Goal: Task Accomplishment & Management: Complete application form

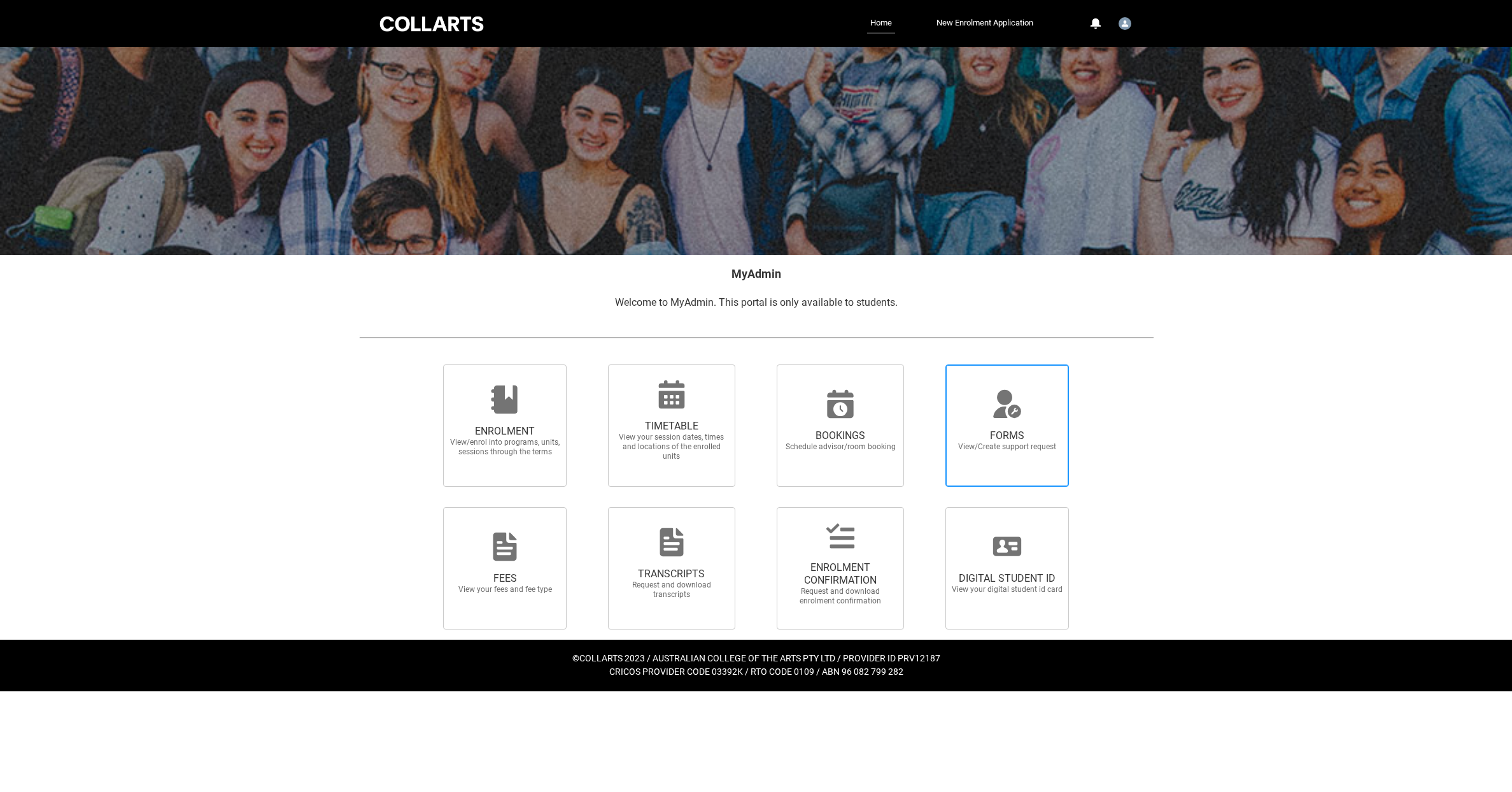
click at [990, 429] on span "FORMS" at bounding box center [1007, 436] width 112 height 13
click at [930, 364] on input "FORMS View/Create support request" at bounding box center [929, 364] width 1 height 1
radio input "true"
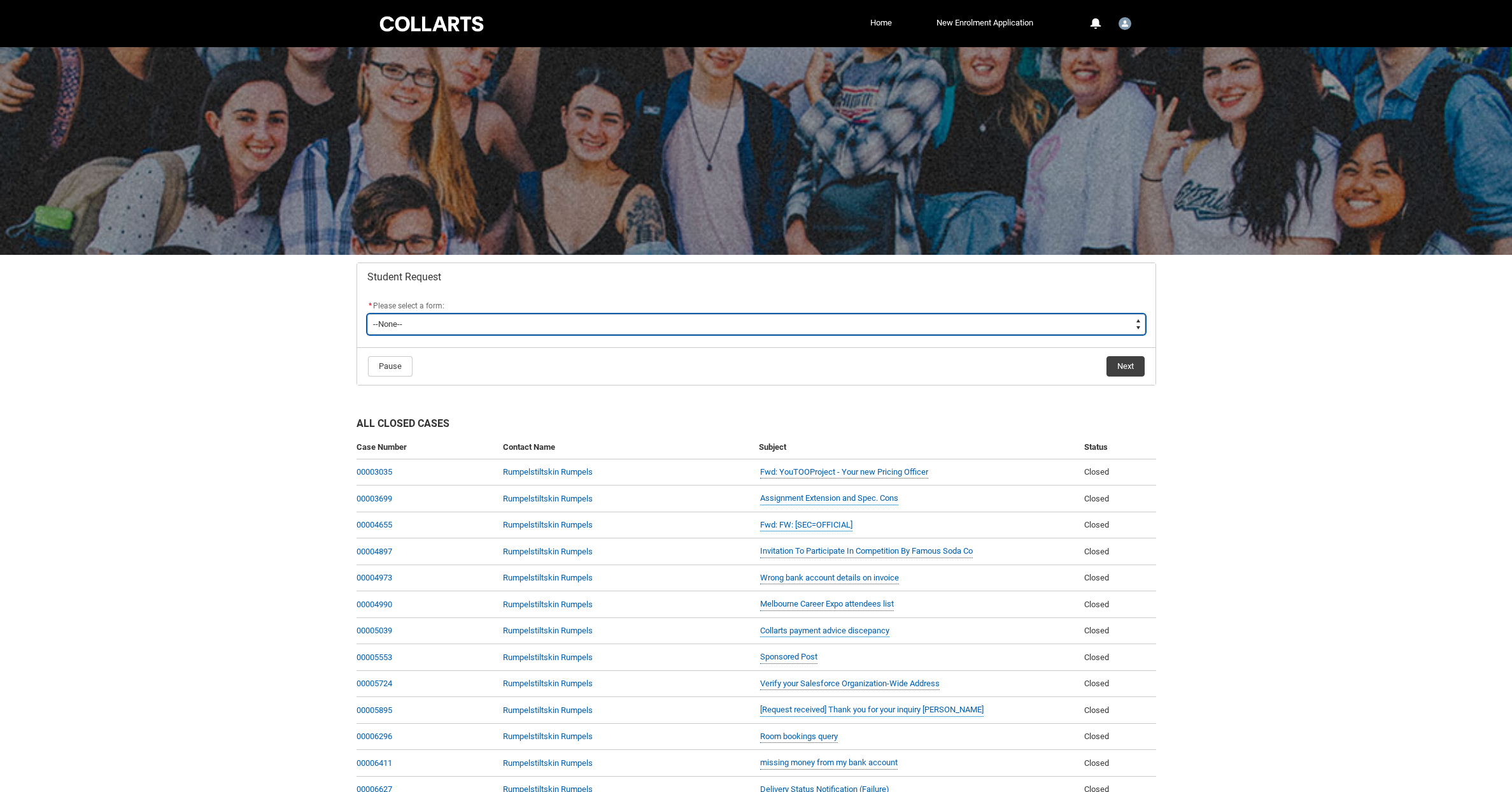
click at [436, 326] on select "--None-- Academic Transcript Application to Appeal Assignment Extension Change …" at bounding box center [756, 324] width 778 height 20
type lightning-select "Assignment_Extension_Choice"
click at [367, 314] on select "--None-- Academic Transcript Application to Appeal Assignment Extension Change …" at bounding box center [756, 324] width 778 height 20
select select "Assignment_Extension_Choice"
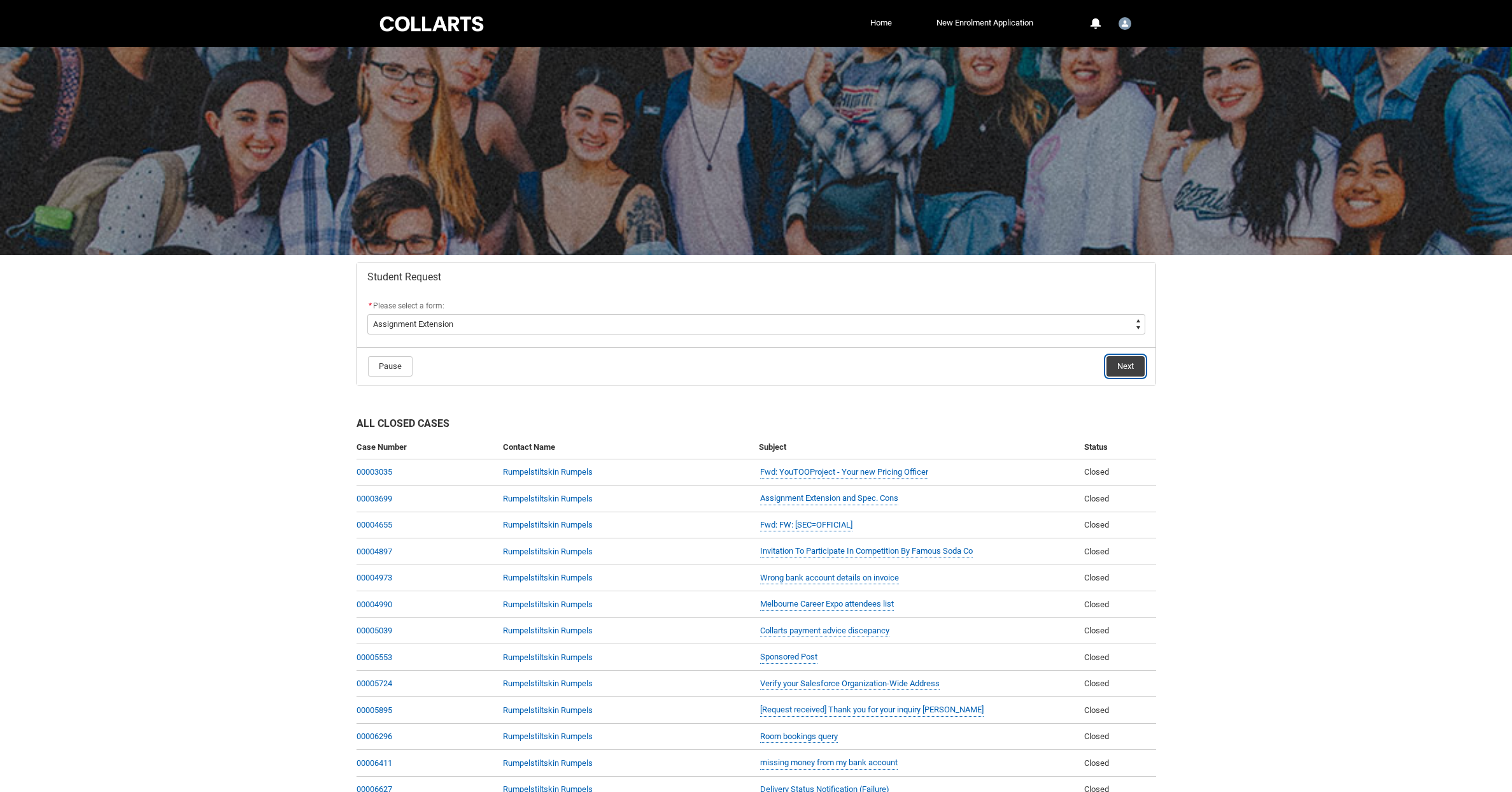
click at [1129, 363] on button "Next" at bounding box center [1126, 366] width 38 height 20
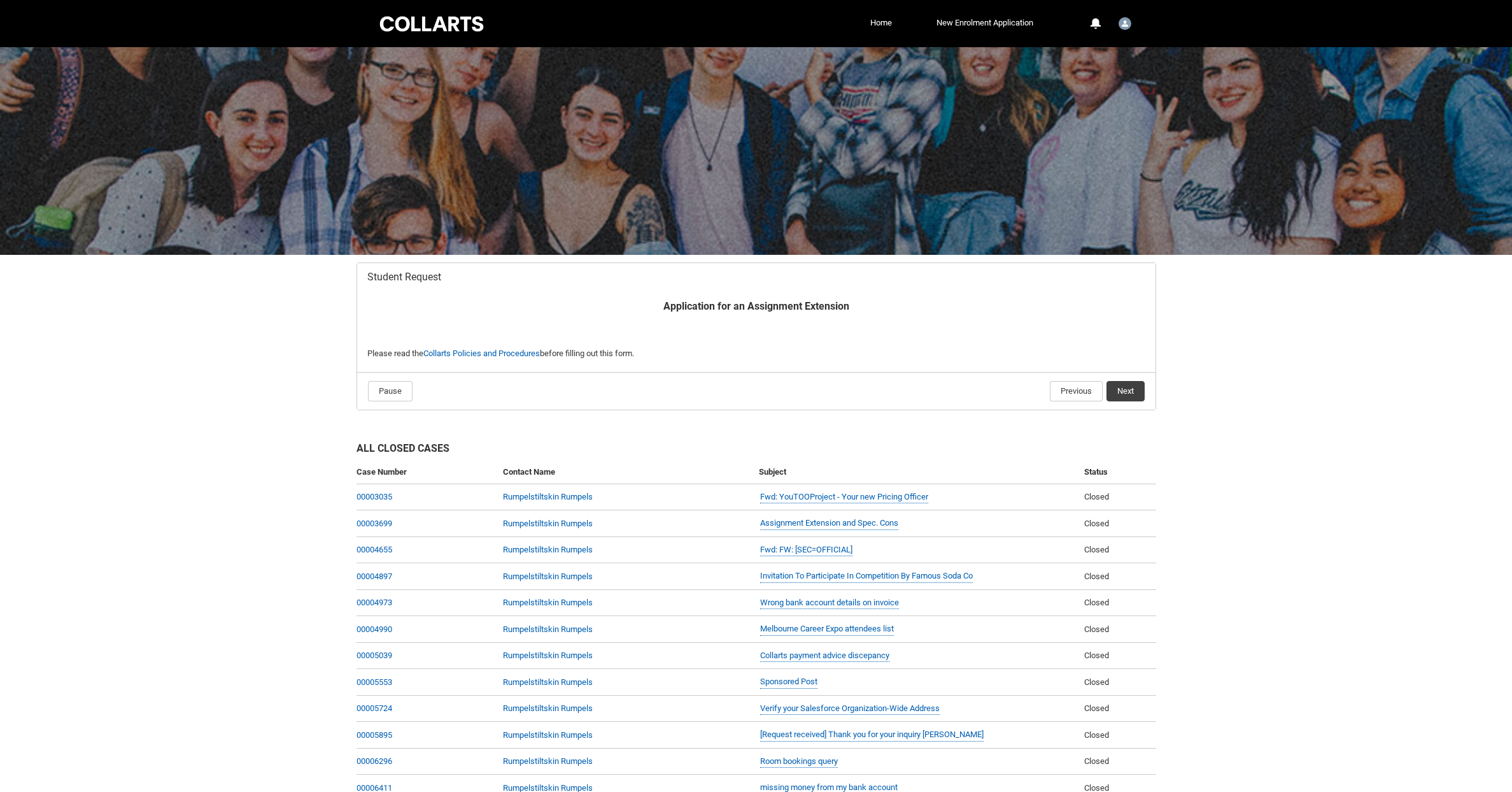
scroll to position [135, 0]
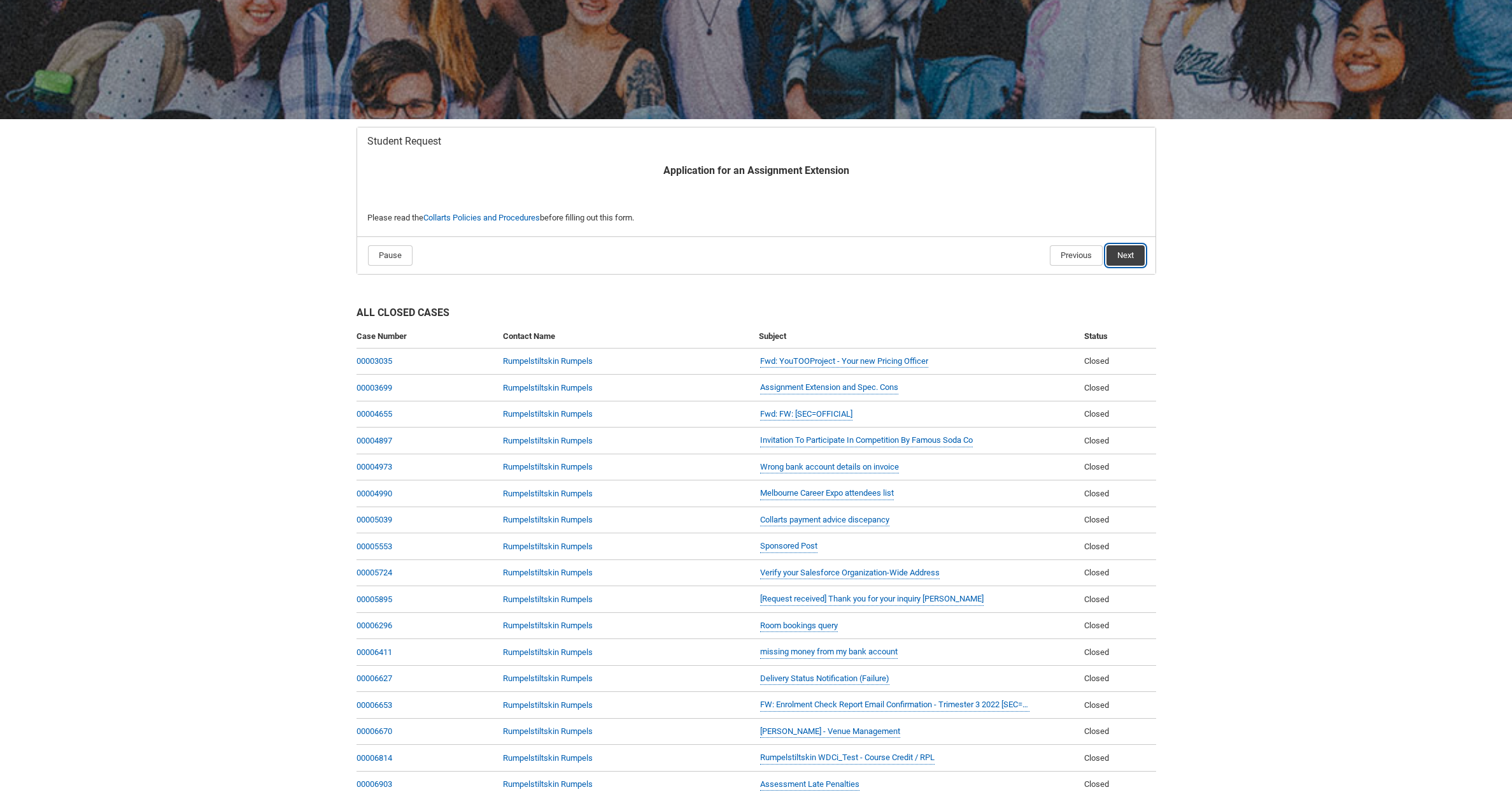
click at [1138, 251] on button "Next" at bounding box center [1126, 255] width 38 height 20
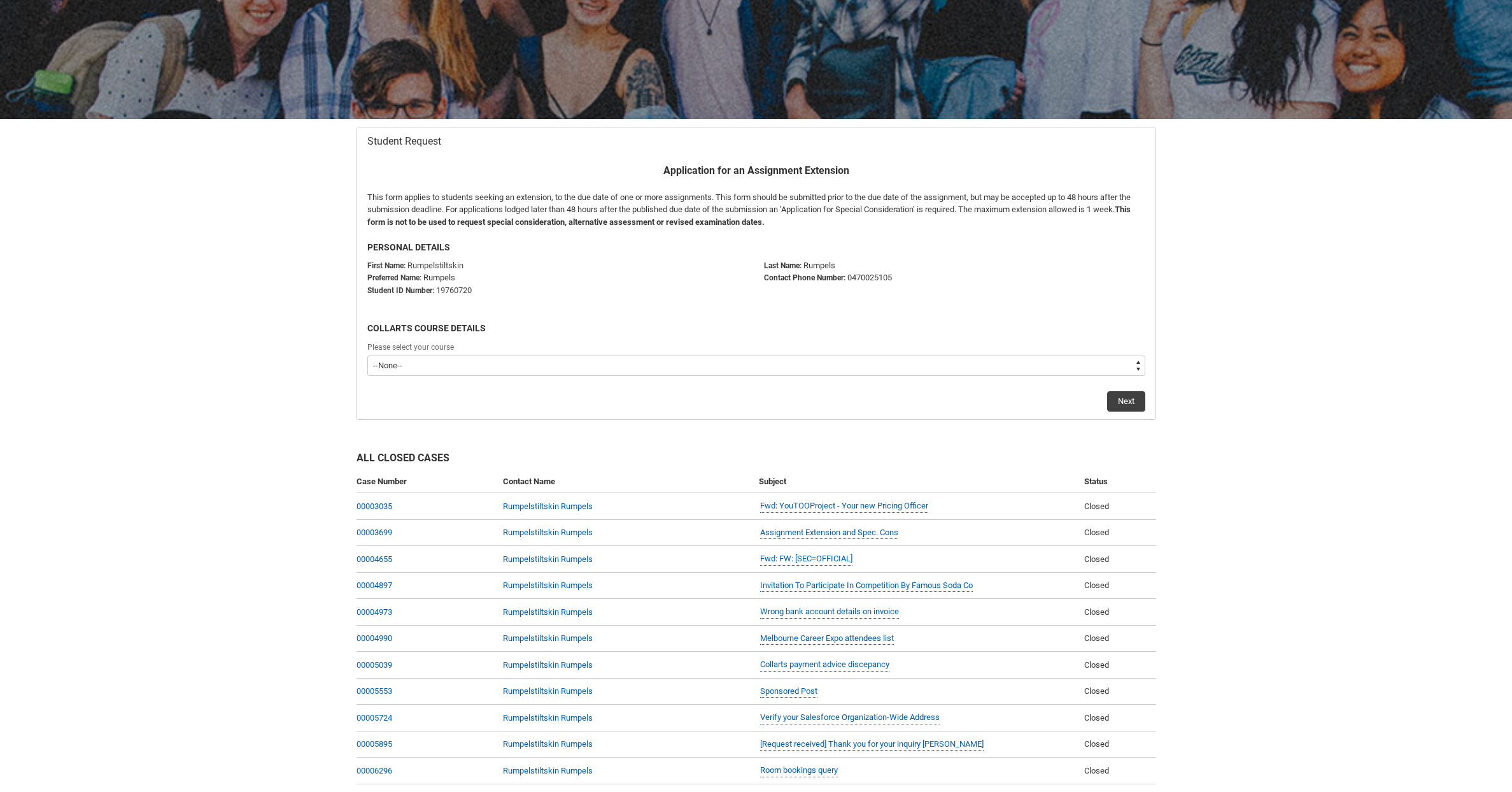
click at [567, 367] on select "--None-- Bachelor of Animation & VFX Bachelor of Design (Fashion & Sustainabili…" at bounding box center [756, 365] width 778 height 20
type lightning-select "recordPicklist_ProgramEnrollment.a0jI70000003qFuIAI"
click at [367, 355] on select "--None-- Bachelor of Animation & VFX Bachelor of Design (Fashion & Sustainabili…" at bounding box center [756, 365] width 778 height 20
select select "recordPicklist_ProgramEnrollment.a0jI70000003qFuIAI"
click at [1115, 396] on button "Next" at bounding box center [1126, 401] width 38 height 20
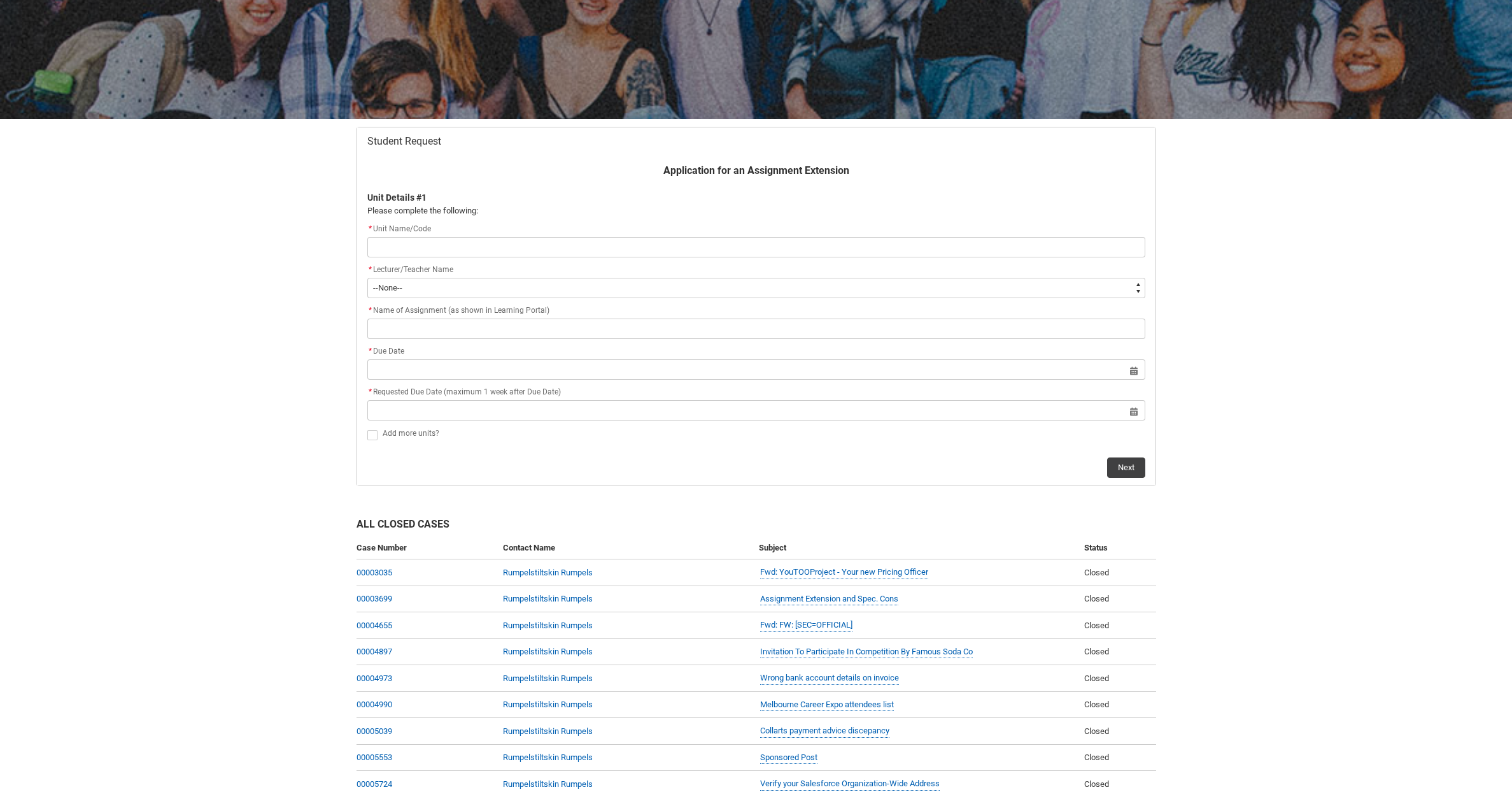
click at [768, 244] on input "Redu_Student_Request flow" at bounding box center [756, 247] width 778 height 20
click at [768, 245] on input "Redu_Student_Request flow" at bounding box center [756, 247] width 778 height 20
type lightning-primitive-input-simple "2"
type input "2"
type lightning-primitive-input-simple "2o"
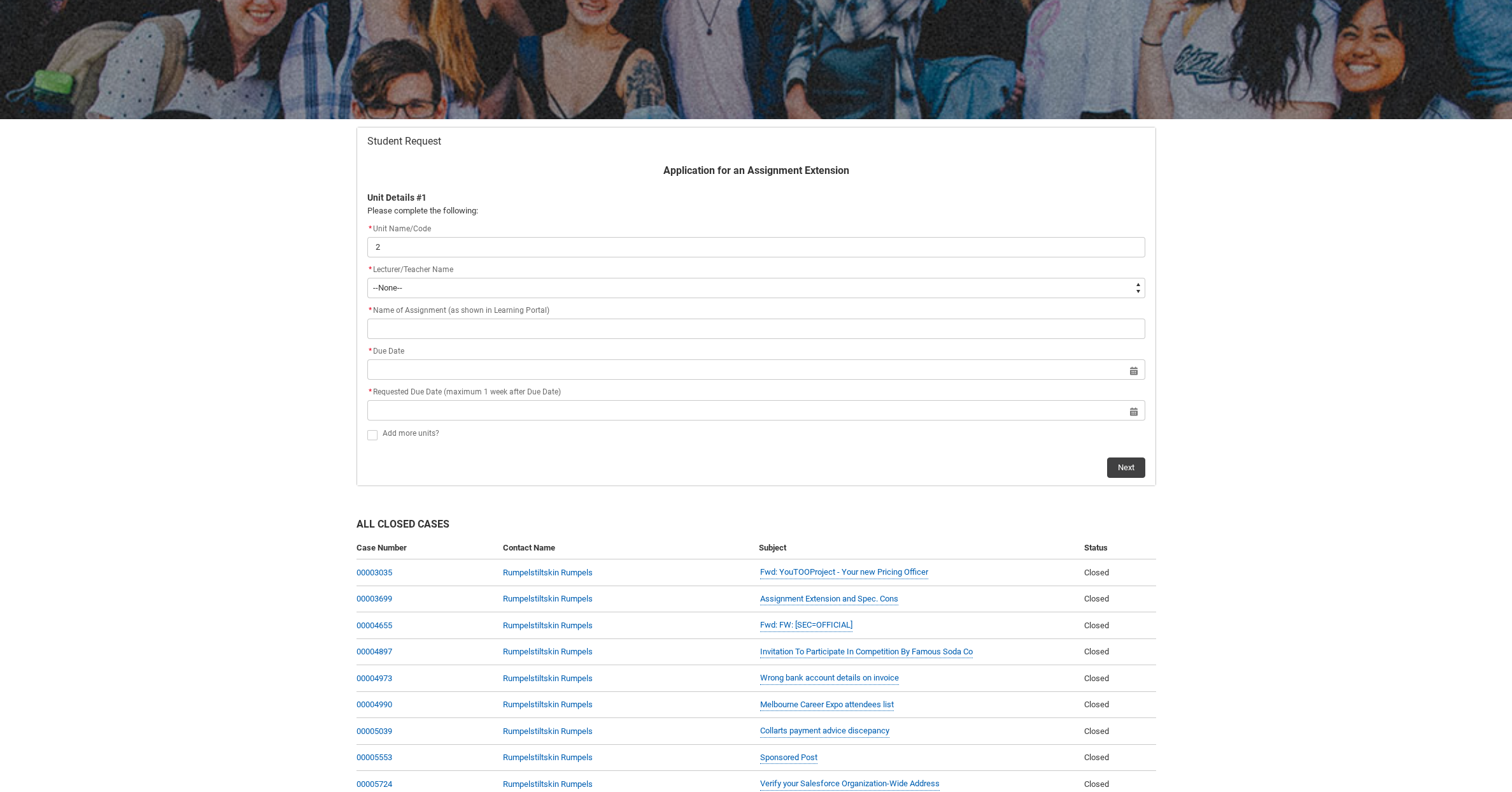
type input "2o"
type lightning-primitive-input-simple "2o8"
type input "2o8"
type lightning-primitive-input-simple "2o83"
type input "2o83"
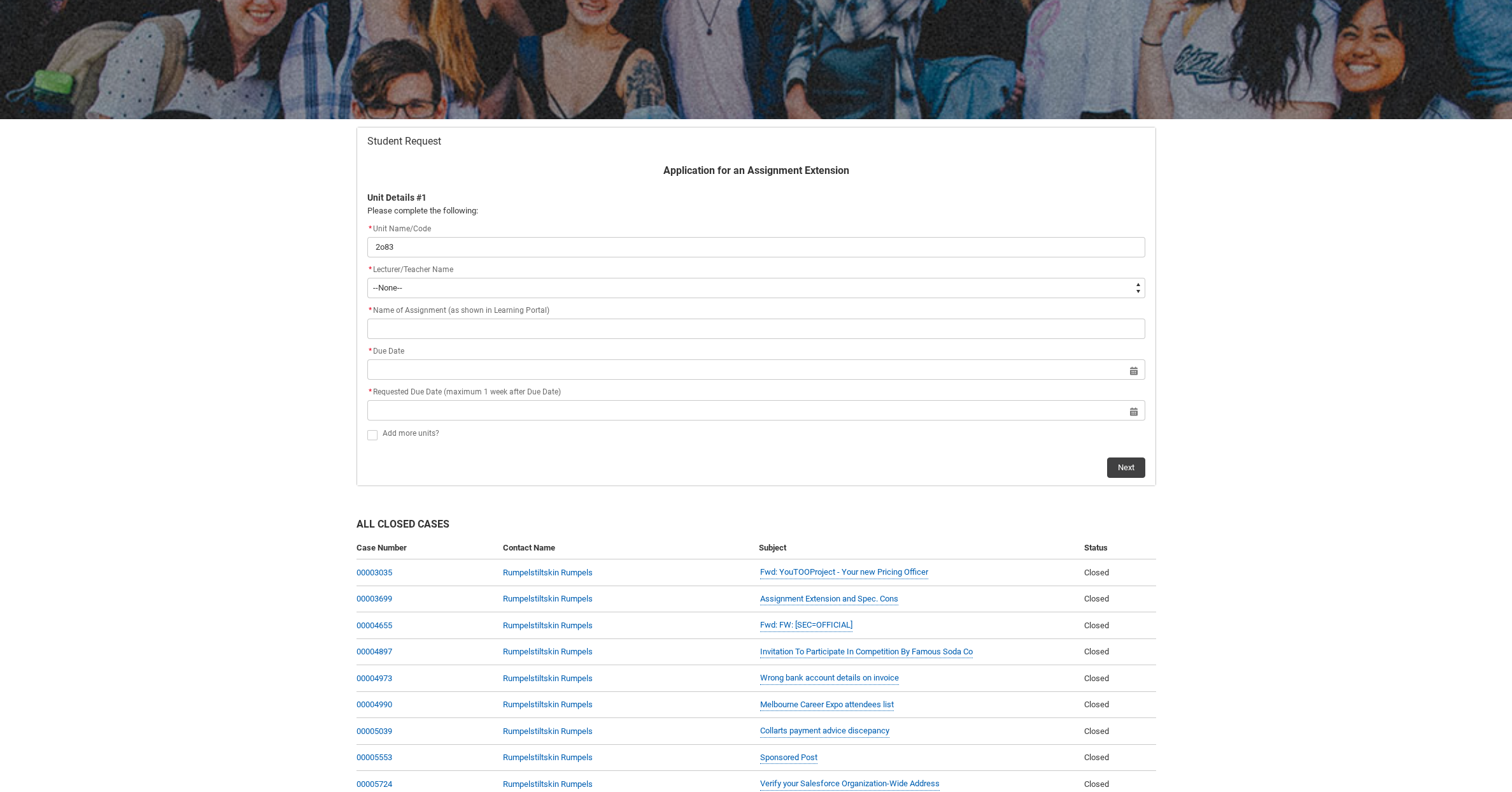
type lightning-primitive-input-simple "2o83y"
type input "2o83y"
type lightning-primitive-input-simple "2o83yr"
type input "2o83yr"
type lightning-primitive-input-simple "2o83yrn"
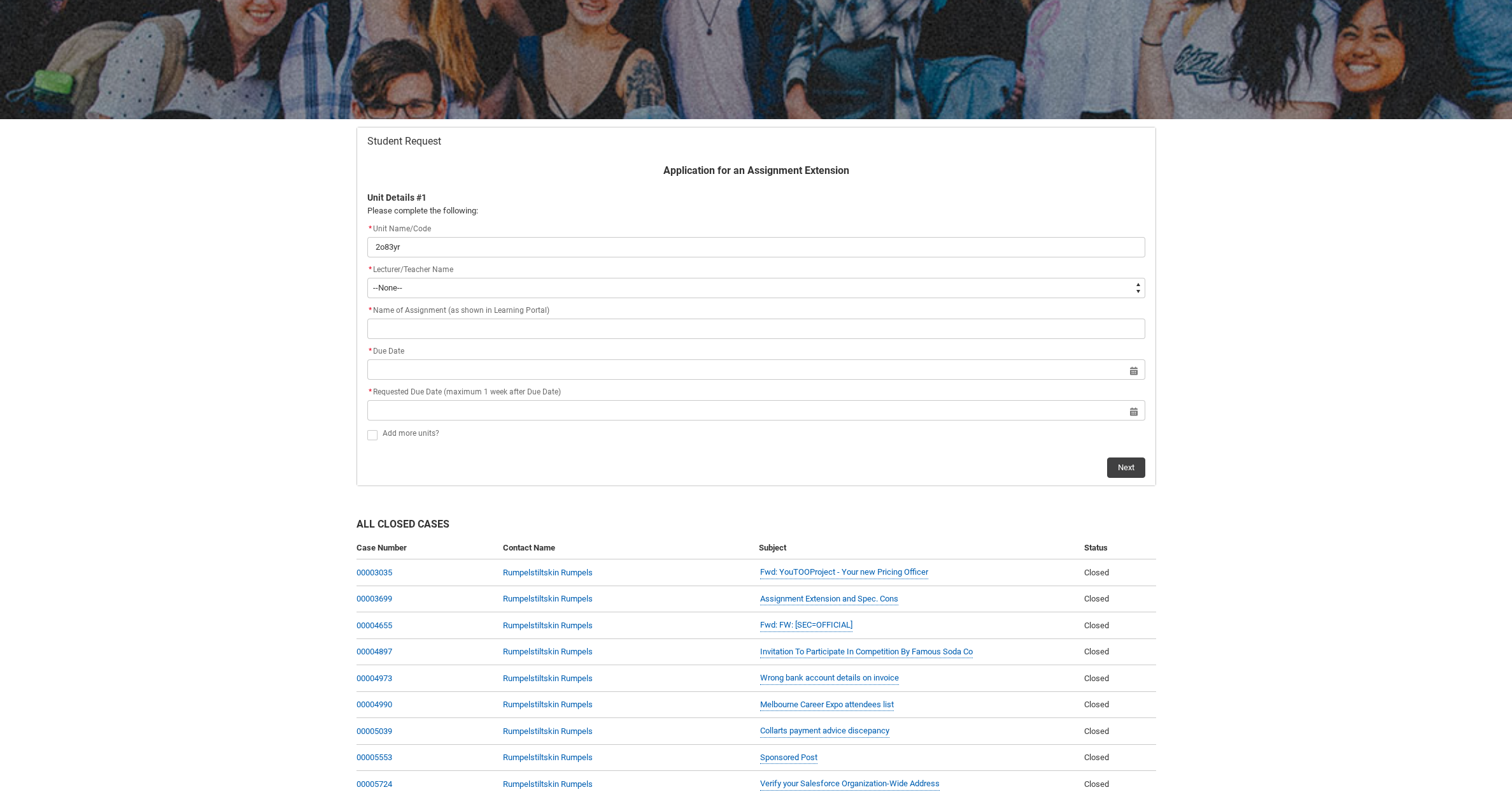
type input "2o83yrn"
type lightning-primitive-input-simple "2o83yrnf"
type input "2o83yrnf"
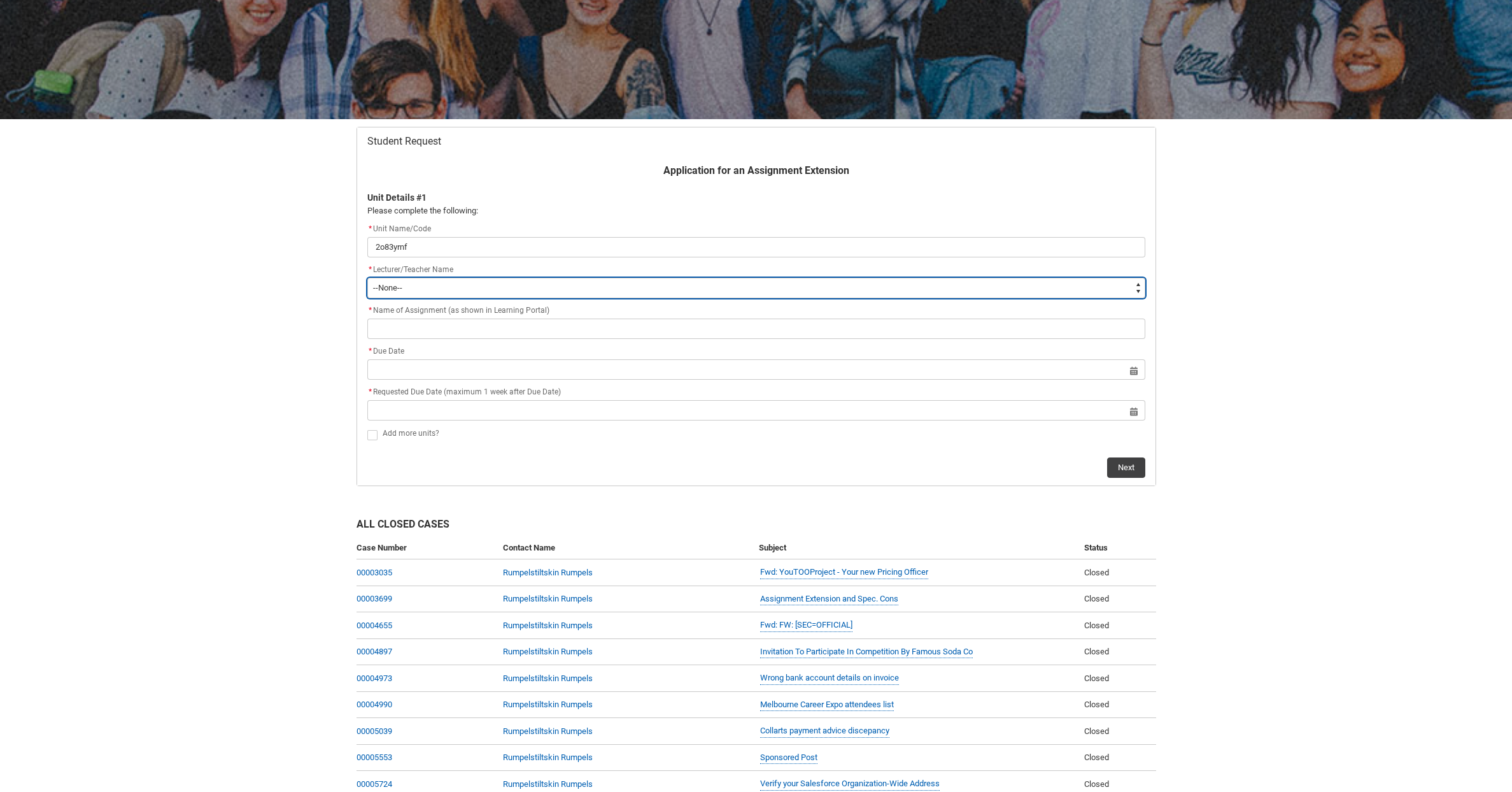
click at [597, 286] on select "--None-- [PERSON_NAME] [PERSON_NAME] [PERSON_NAME] [PERSON_NAME] [PERSON_NAME] …" at bounding box center [756, 288] width 778 height 20
type lightning-select "Faculty_NamefromNtoZ.003I7000001zuqwIAA"
click at [367, 278] on select "--None-- [PERSON_NAME] [PERSON_NAME] [PERSON_NAME] [PERSON_NAME] [PERSON_NAME] …" at bounding box center [756, 288] width 778 height 20
select select "Faculty_NamefromNtoZ.003I7000001zuqwIAA"
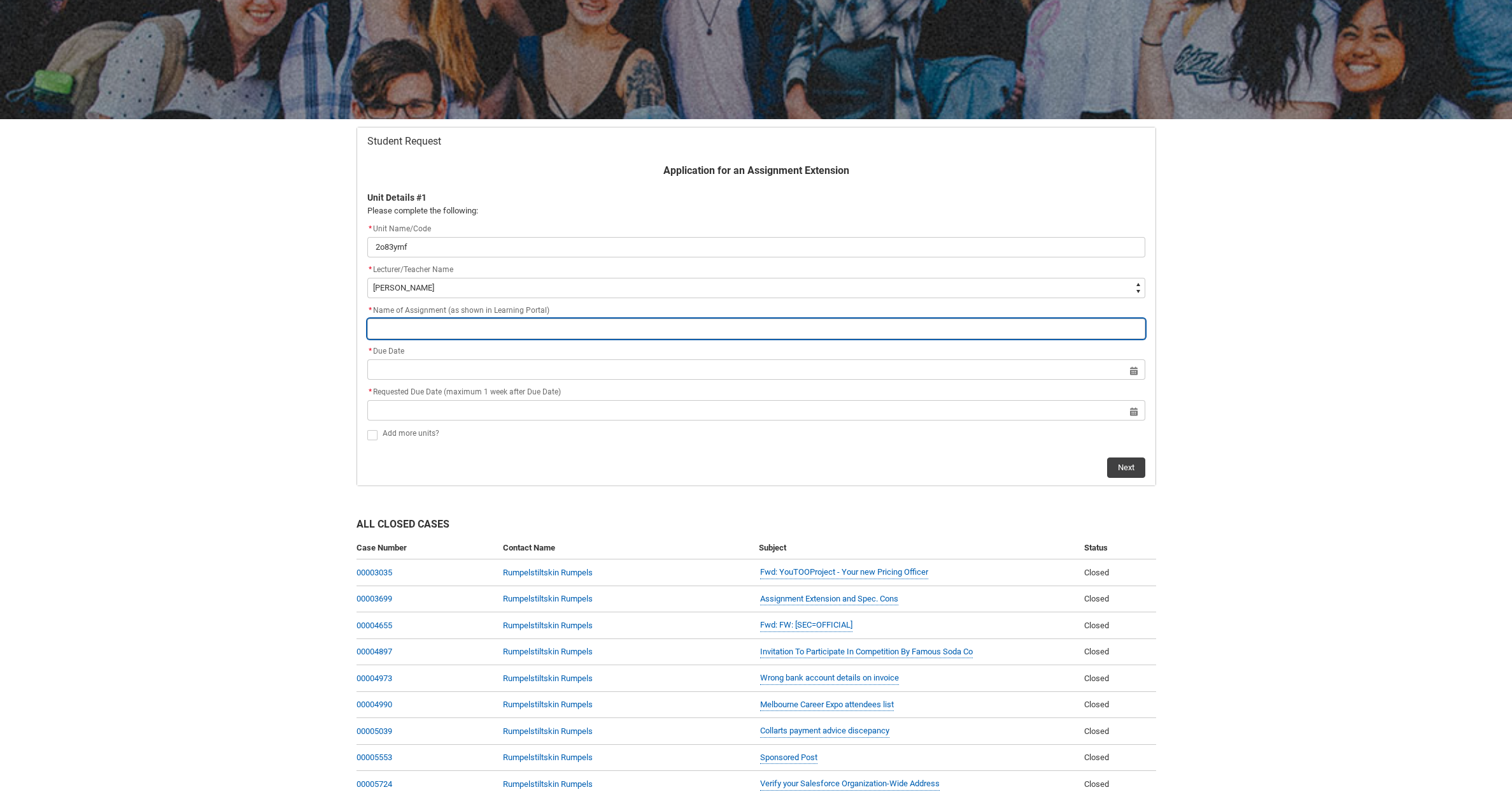
click at [413, 324] on input "Redu_Student_Request flow" at bounding box center [756, 329] width 778 height 20
type lightning-primitive-input-simple "a"
type input "a"
type lightning-primitive-input-simple "as"
type input "as"
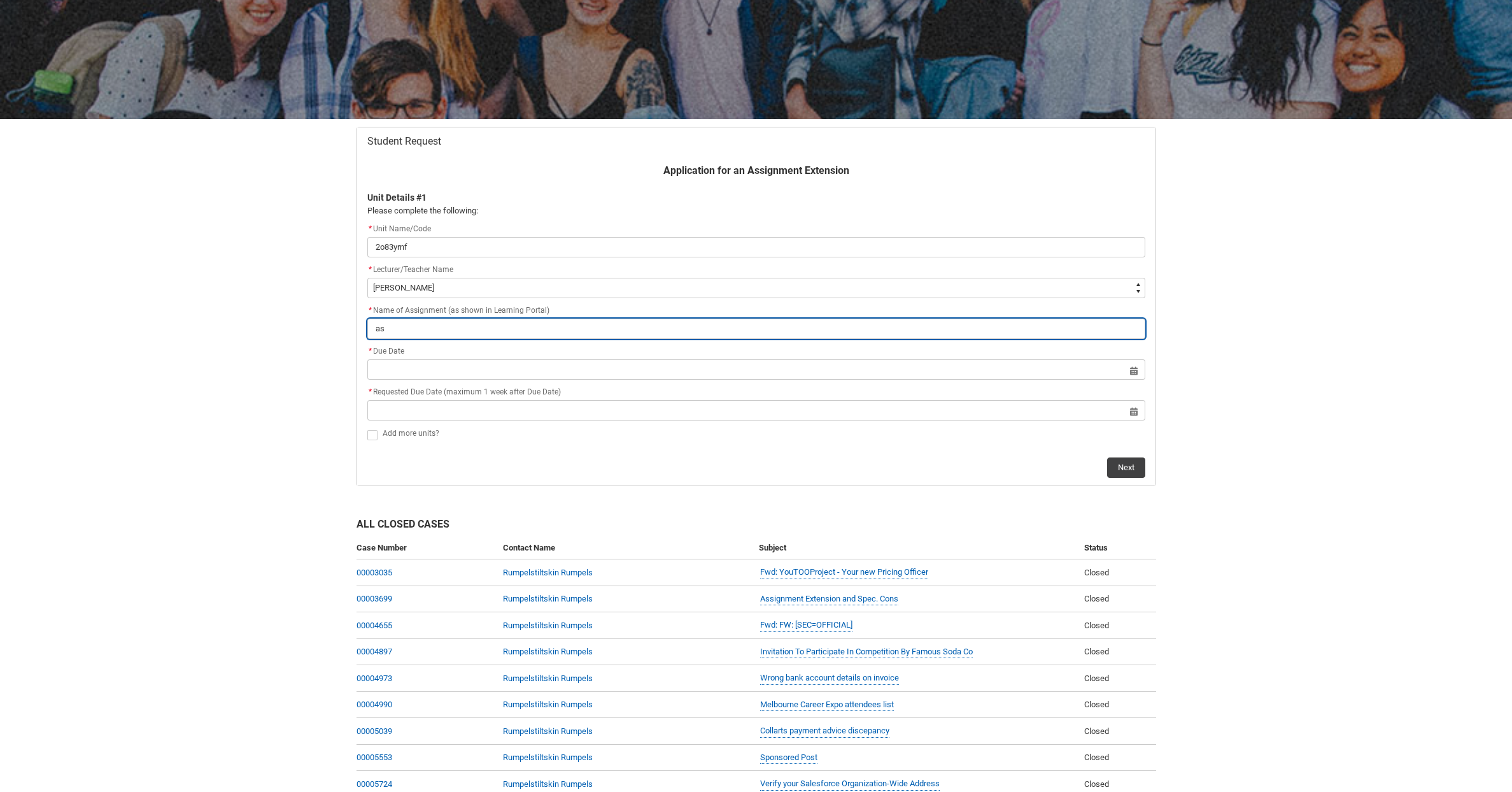
type lightning-primitive-input-simple "as3"
type input "as3"
type lightning-primitive-input-simple "as34"
type input "as34"
type lightning-primitive-input-simple "as348"
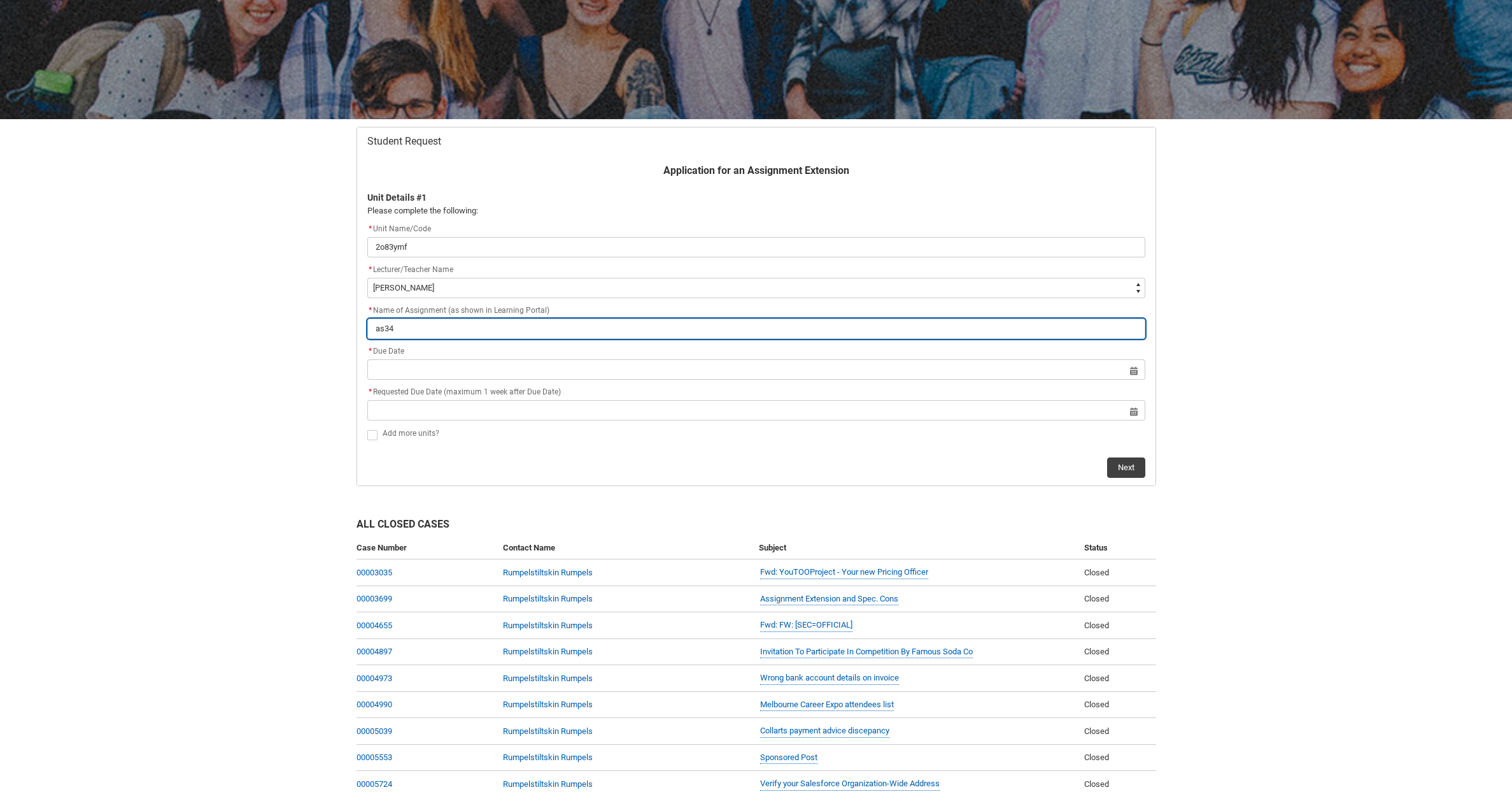
type input "as348"
type lightning-primitive-input-simple "as348b"
type input "as348b"
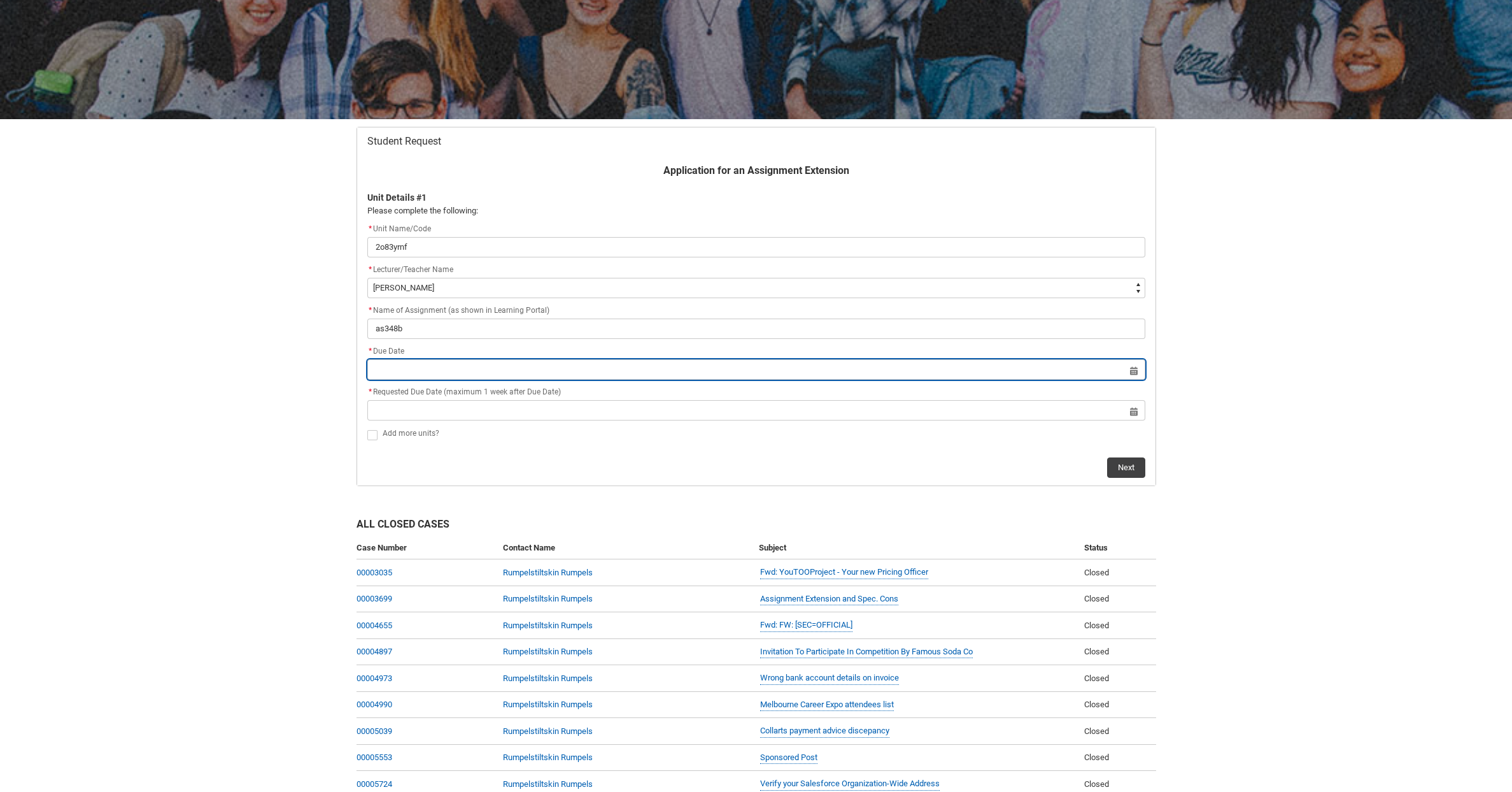
click at [404, 365] on input "Redu_Student_Request flow" at bounding box center [756, 369] width 778 height 20
select select "2025"
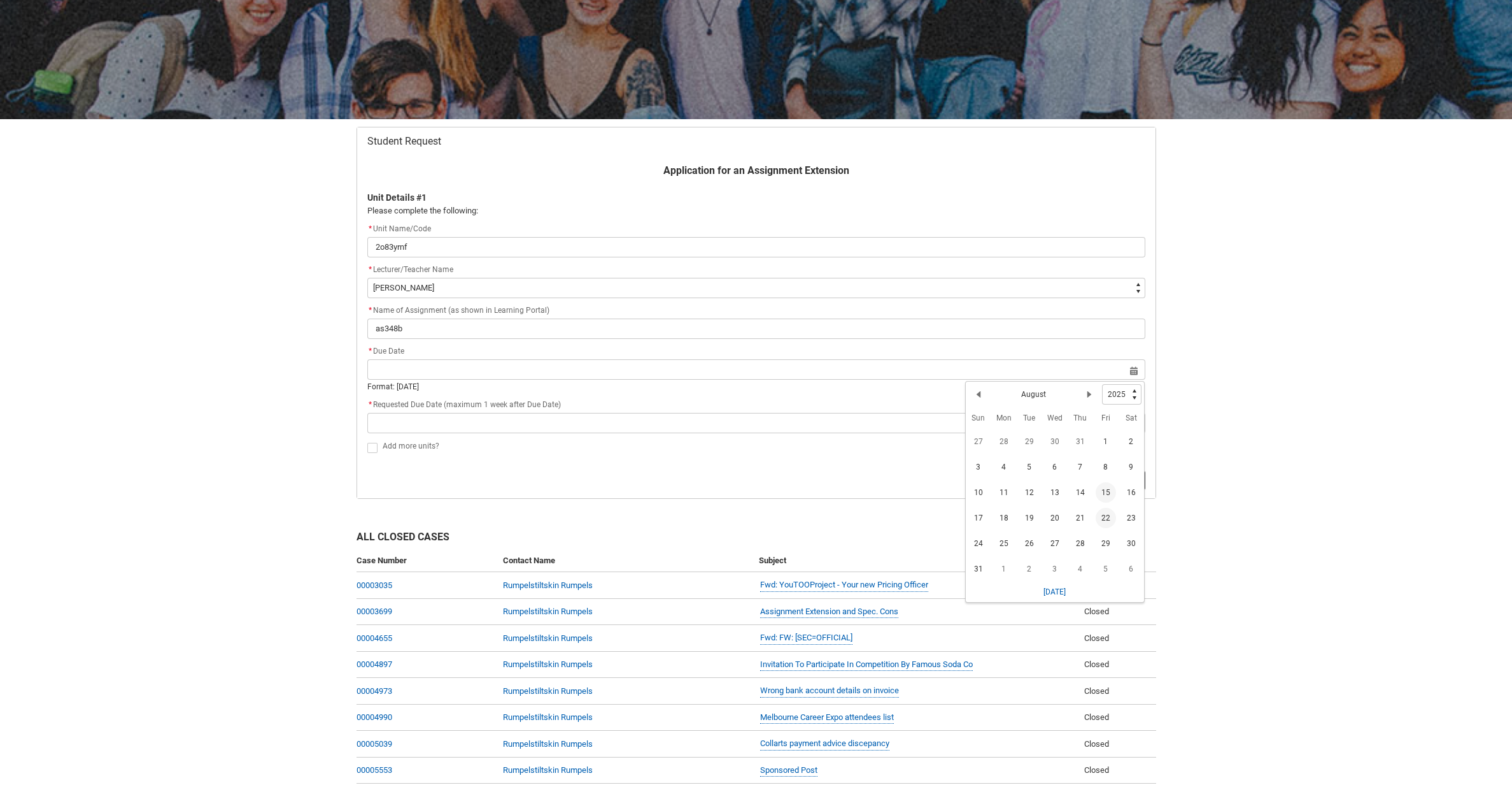
click at [1108, 516] on span "22" at bounding box center [1106, 518] width 20 height 20
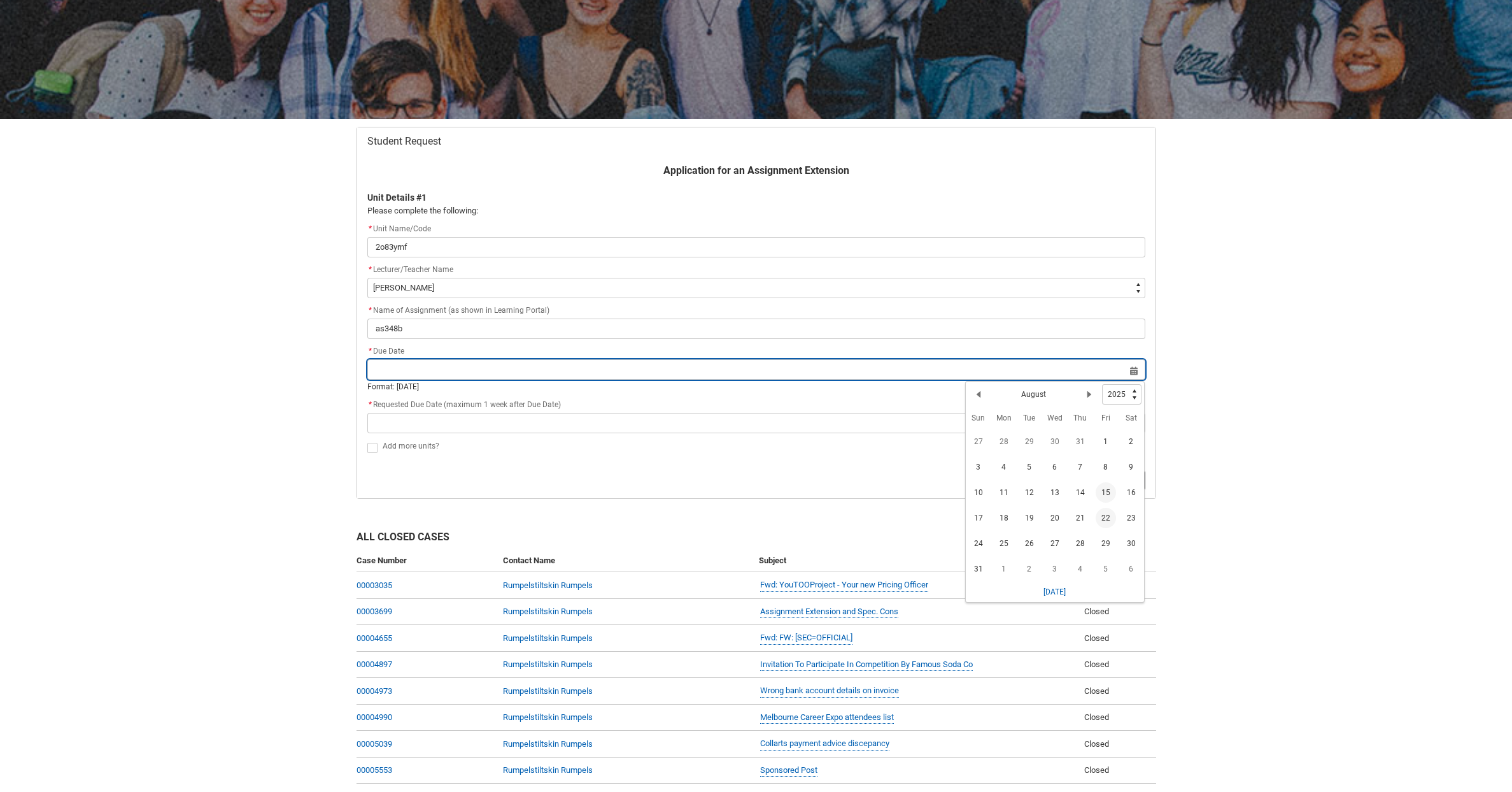
type lightning-datepicker "[DATE]"
type lightning-input "[DATE]"
type input "[DATE]"
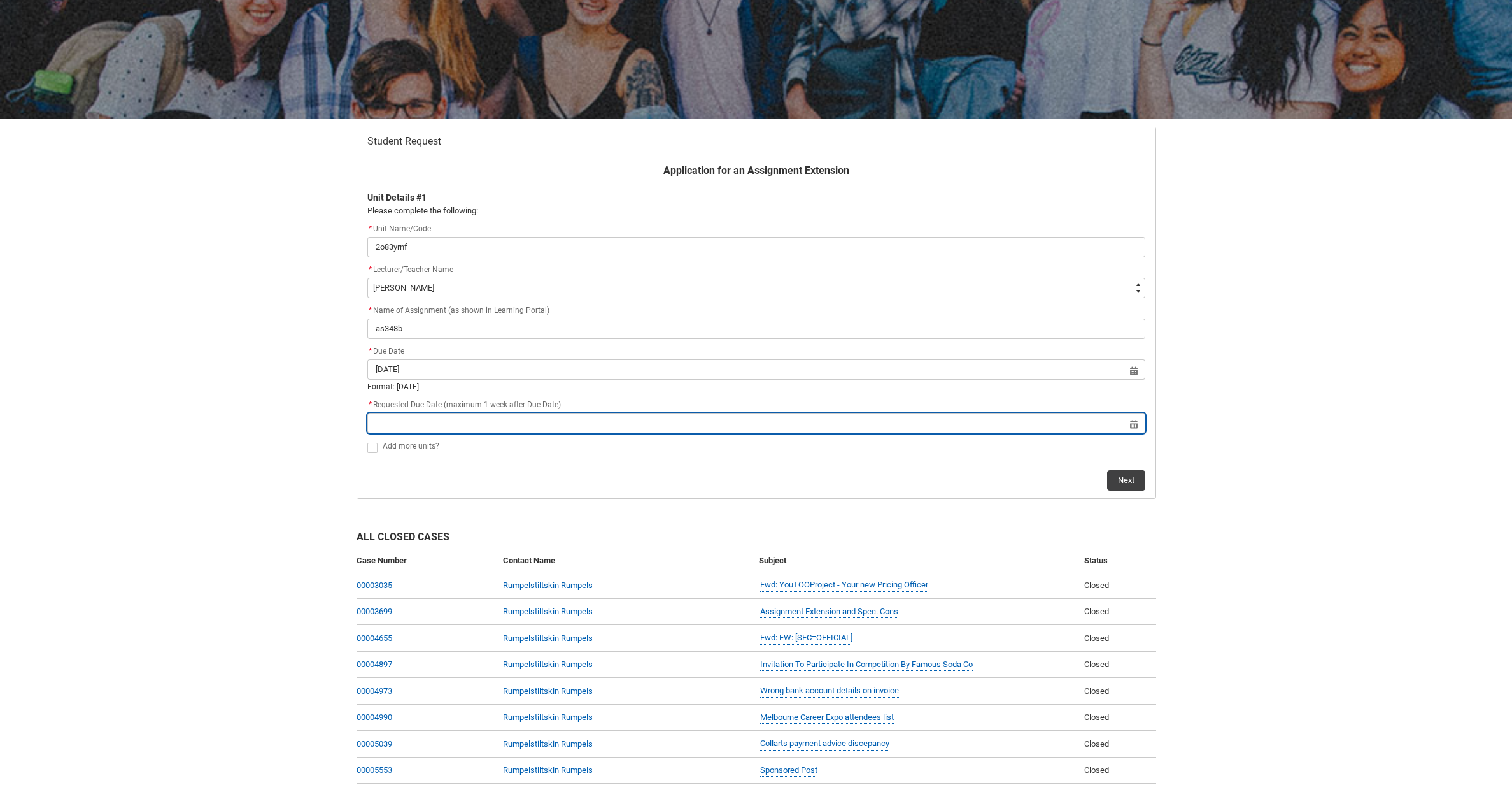
click at [567, 424] on input "Redu_Student_Request flow" at bounding box center [756, 423] width 778 height 20
select select "2025"
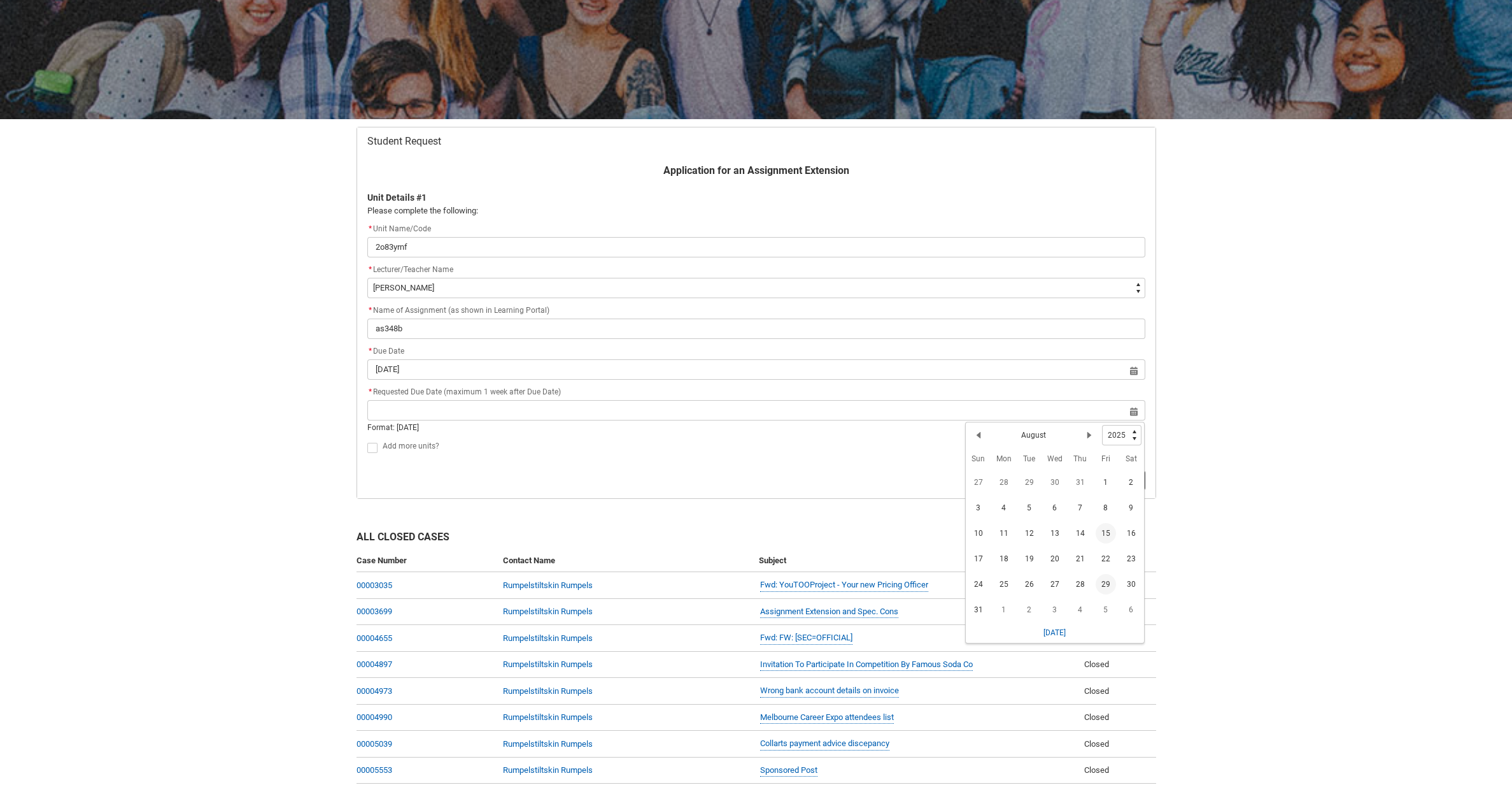
click at [1106, 578] on span "29" at bounding box center [1106, 584] width 20 height 20
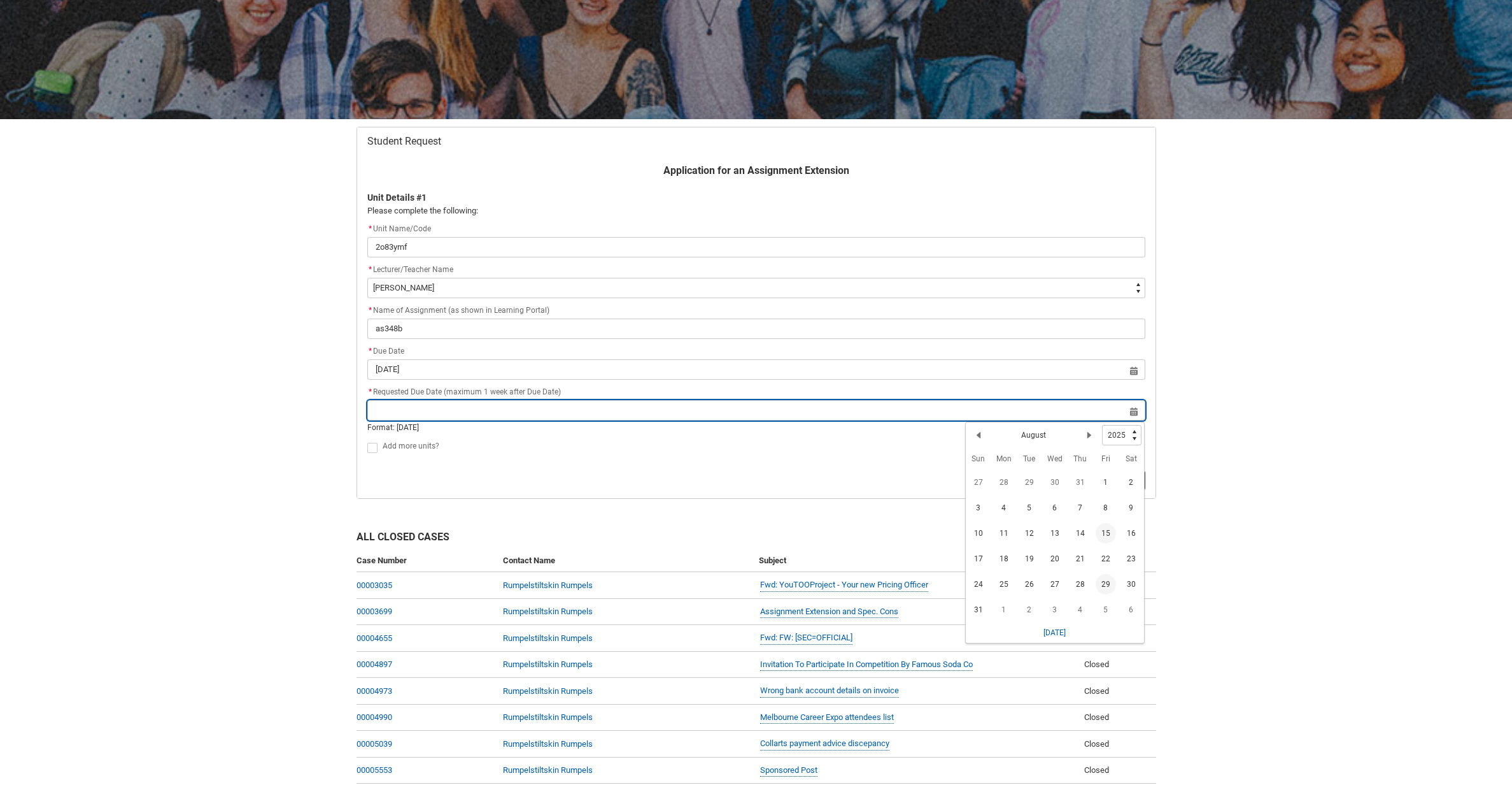
type lightning-datepicker "[DATE]"
type lightning-input "[DATE]"
type input "[DATE]"
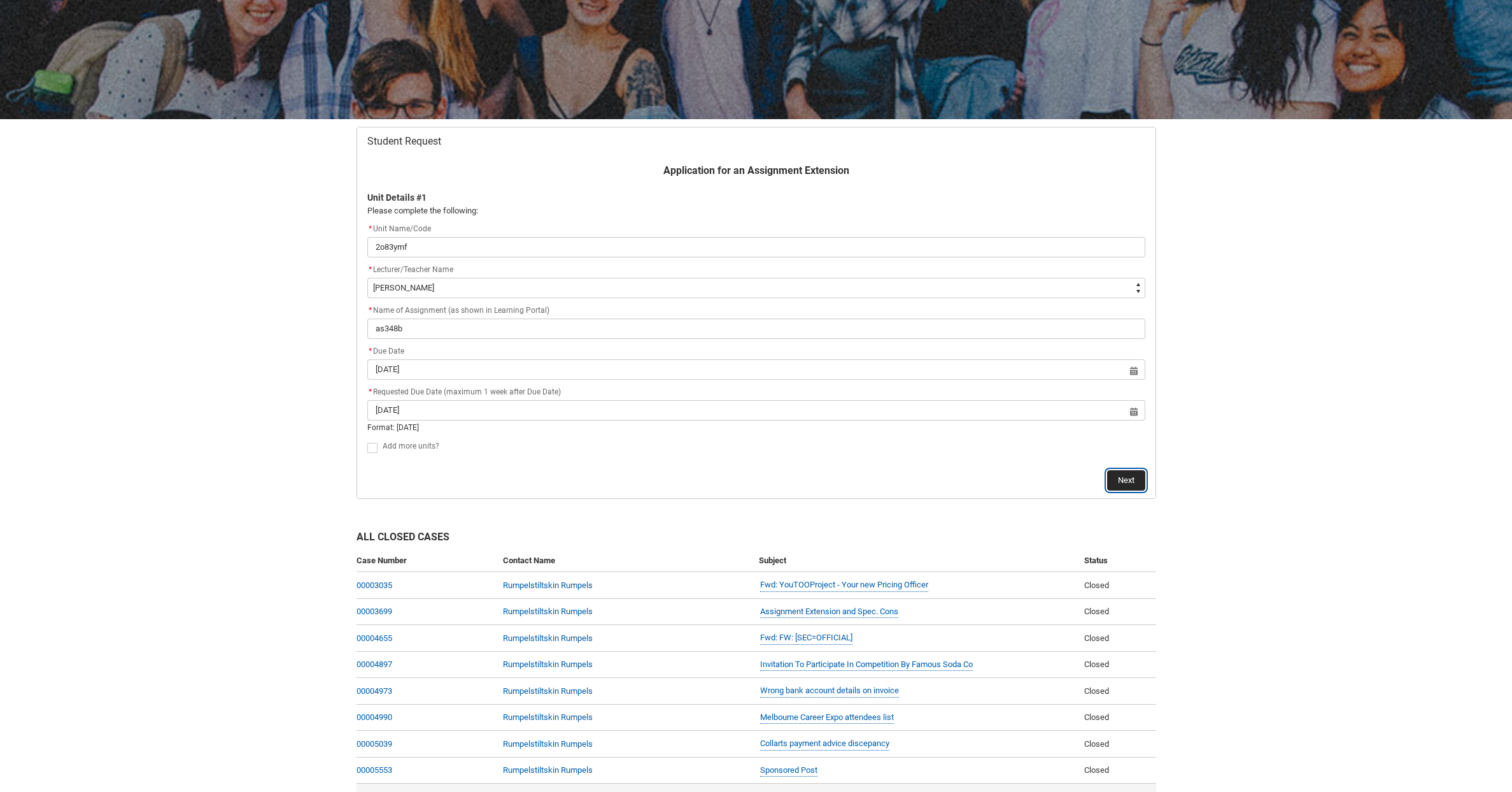
click at [1118, 478] on button "Next" at bounding box center [1126, 480] width 38 height 20
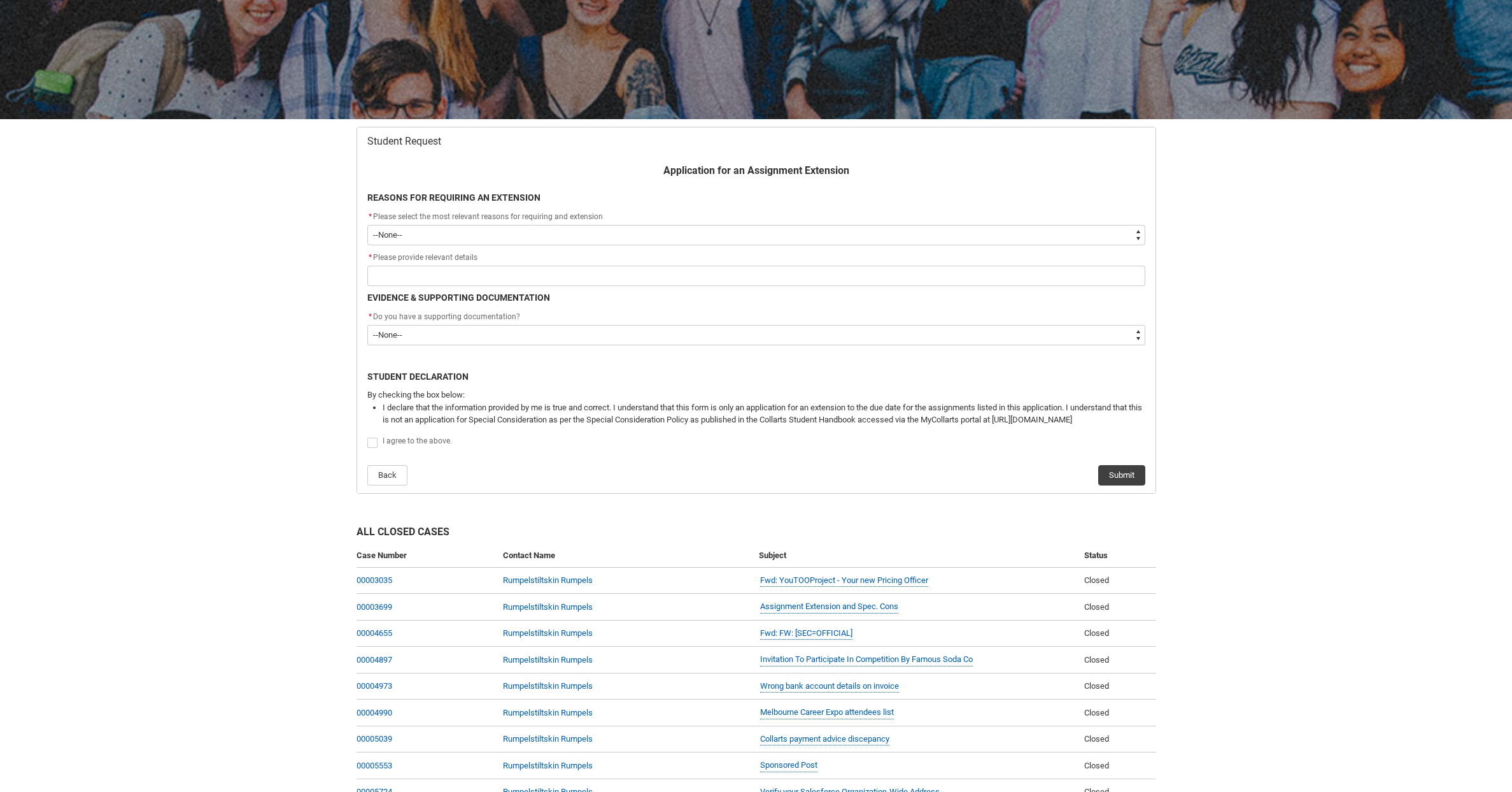
click at [512, 235] on select "--None-- Medical Reasons Work obligations Family obligations Academic Difficult…" at bounding box center [756, 235] width 778 height 20
type lightning-select "choice_AssignmentExtension_Reason_MedicalReasons"
click at [367, 225] on select "--None-- Medical Reasons Work obligations Family obligations Academic Difficult…" at bounding box center [756, 235] width 778 height 20
select select "choice_AssignmentExtension_Reason_MedicalReasons"
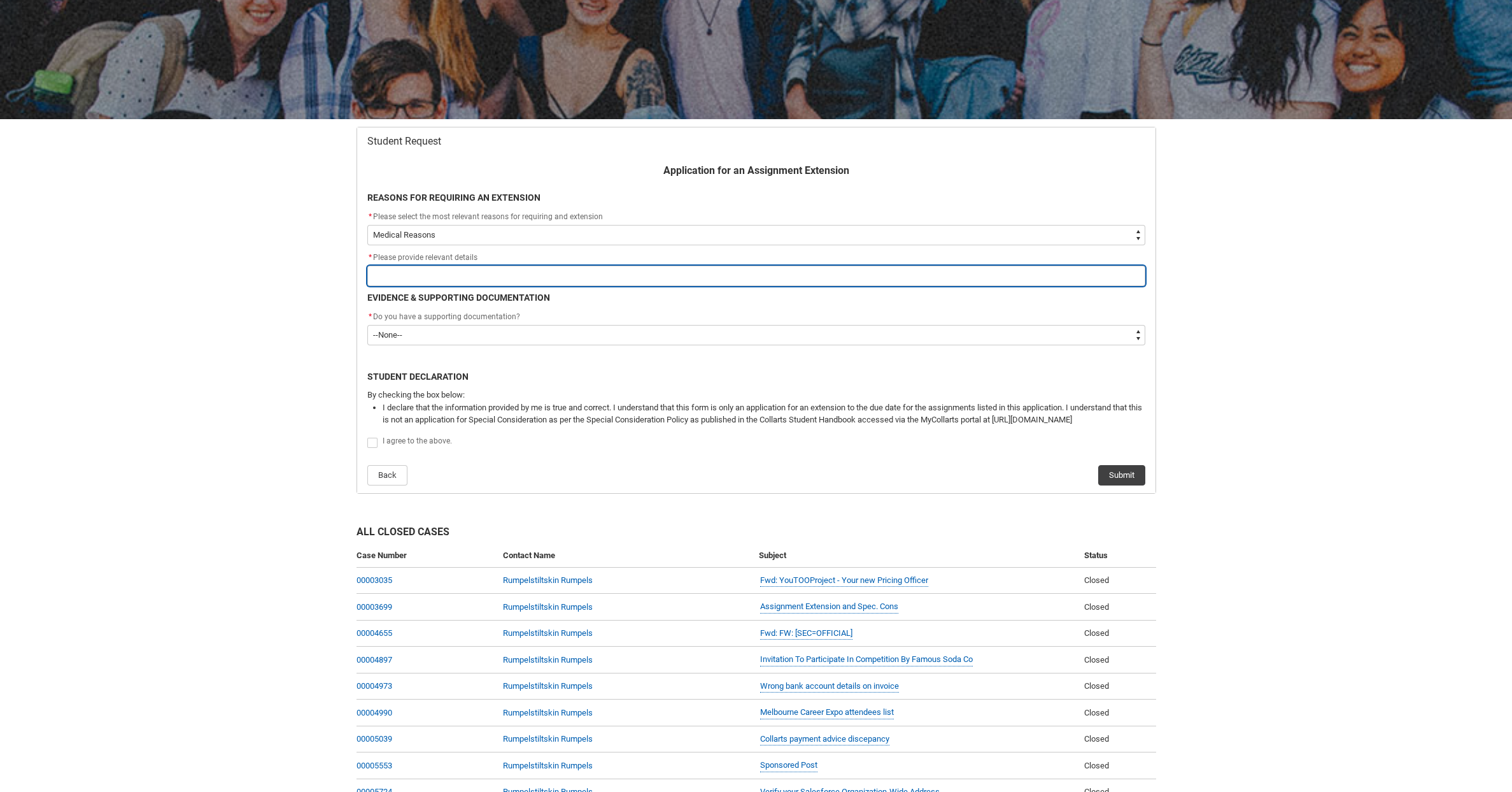
click at [476, 277] on input "Redu_Student_Request flow" at bounding box center [756, 276] width 778 height 20
type lightning-primitive-input-simple "L"
type input "L"
type lightning-primitive-input-simple "Lo"
type input "Lo"
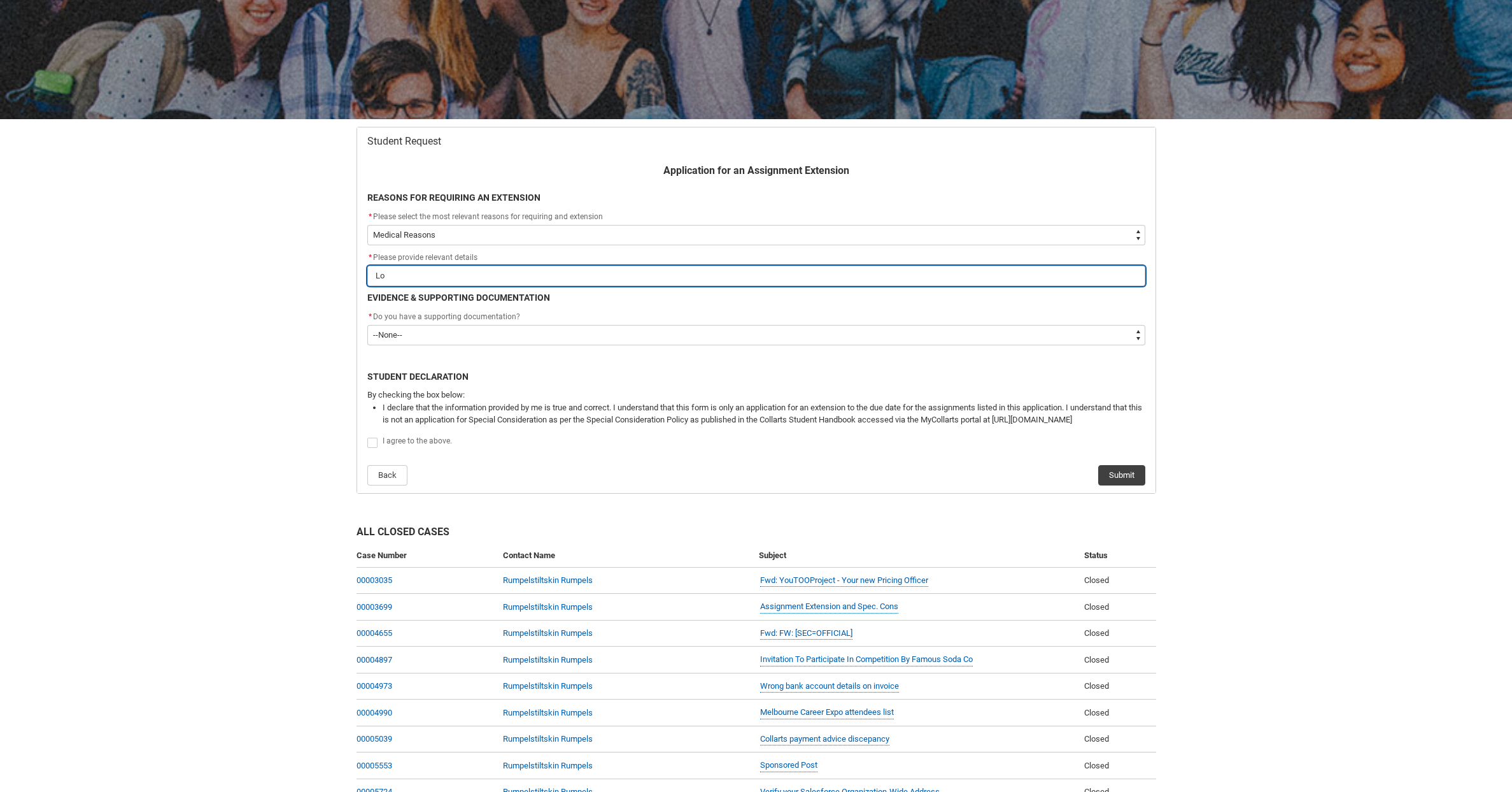
type lightning-primitive-input-simple "Los"
type input "Los"
type lightning-primitive-input-simple "Lost"
type input "Lost"
type lightning-primitive-input-simple "Lost"
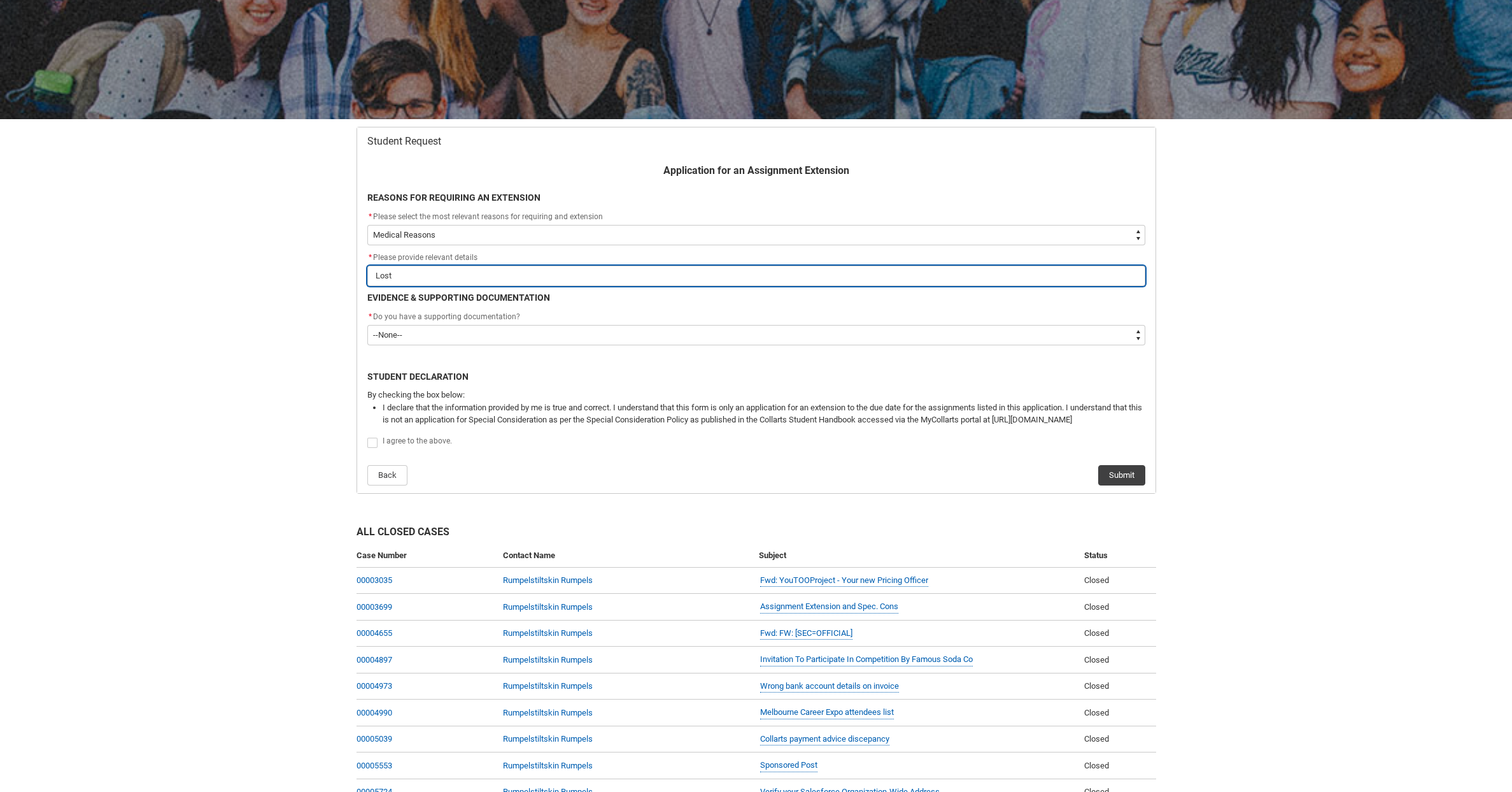
type input "Lost"
type lightning-primitive-input-simple "Lost m"
type input "Lost m"
type lightning-primitive-input-simple "Lost my"
type input "Lost my"
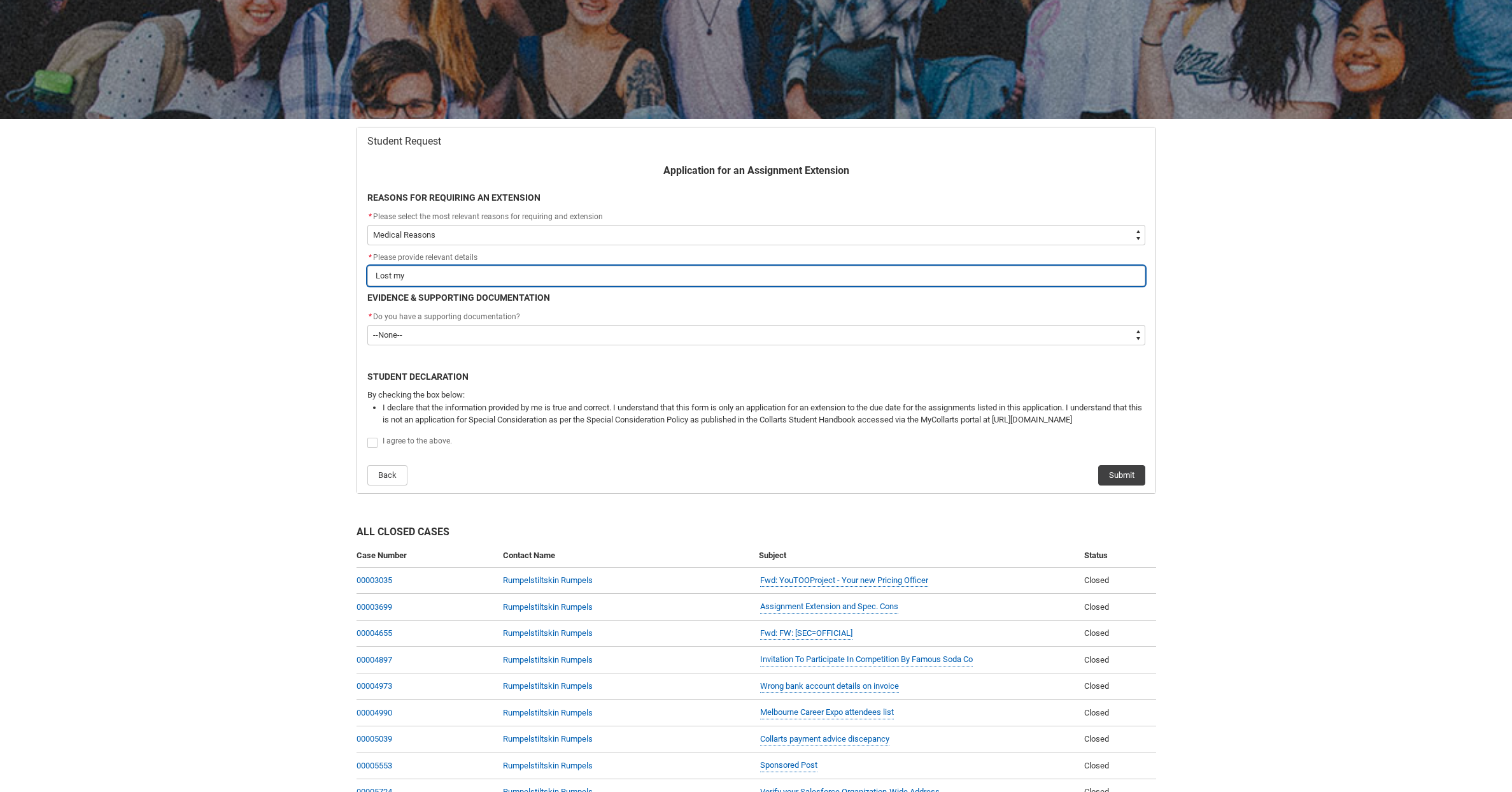
type lightning-primitive-input-simple "Lost my"
type input "Lost my"
type lightning-primitive-input-simple "Lost my l"
type input "Lost my l"
type lightning-primitive-input-simple "Lost my le"
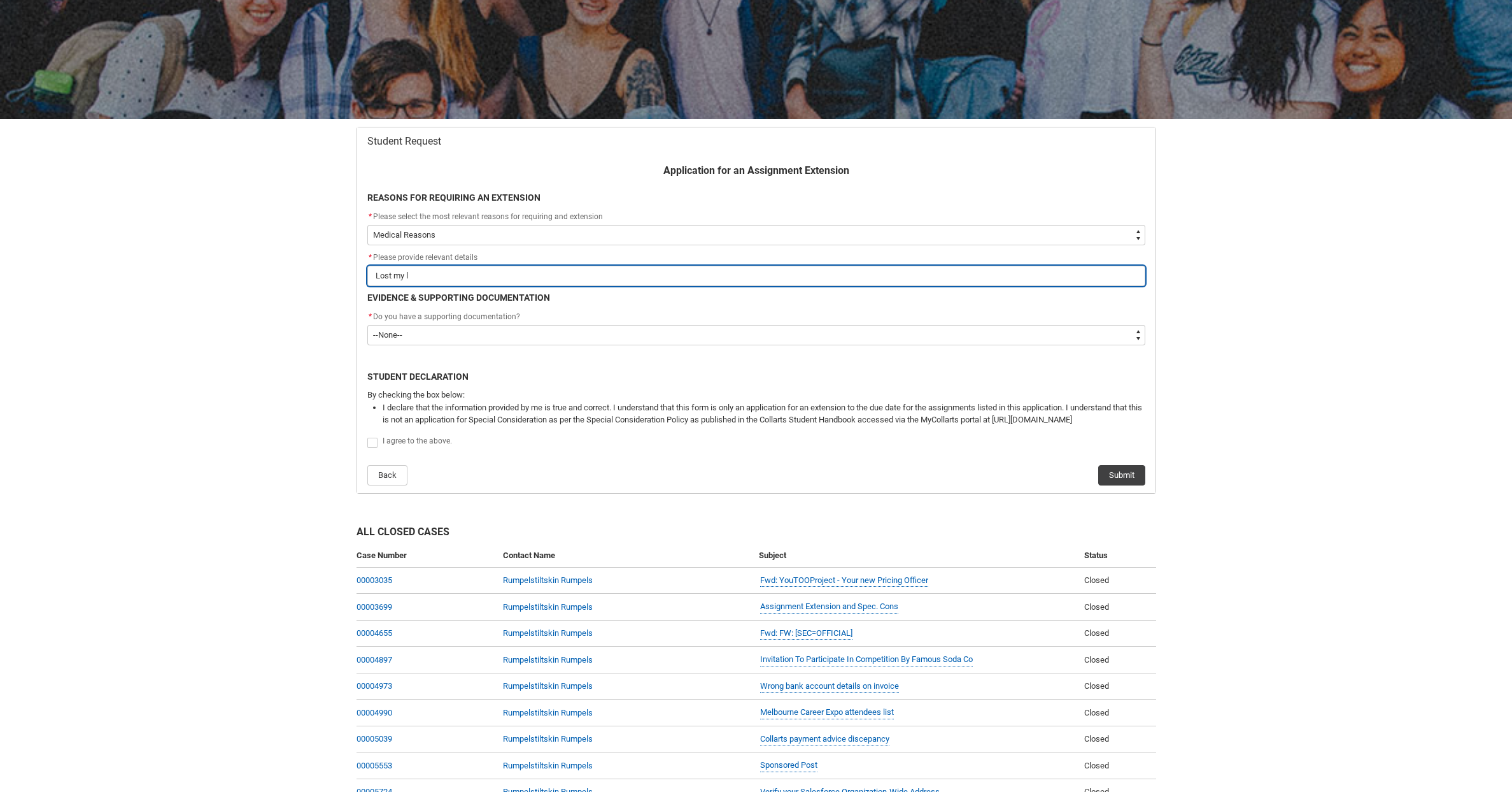
type input "Lost my le"
type lightning-primitive-input-simple "Lost my leg"
type input "Lost my leg"
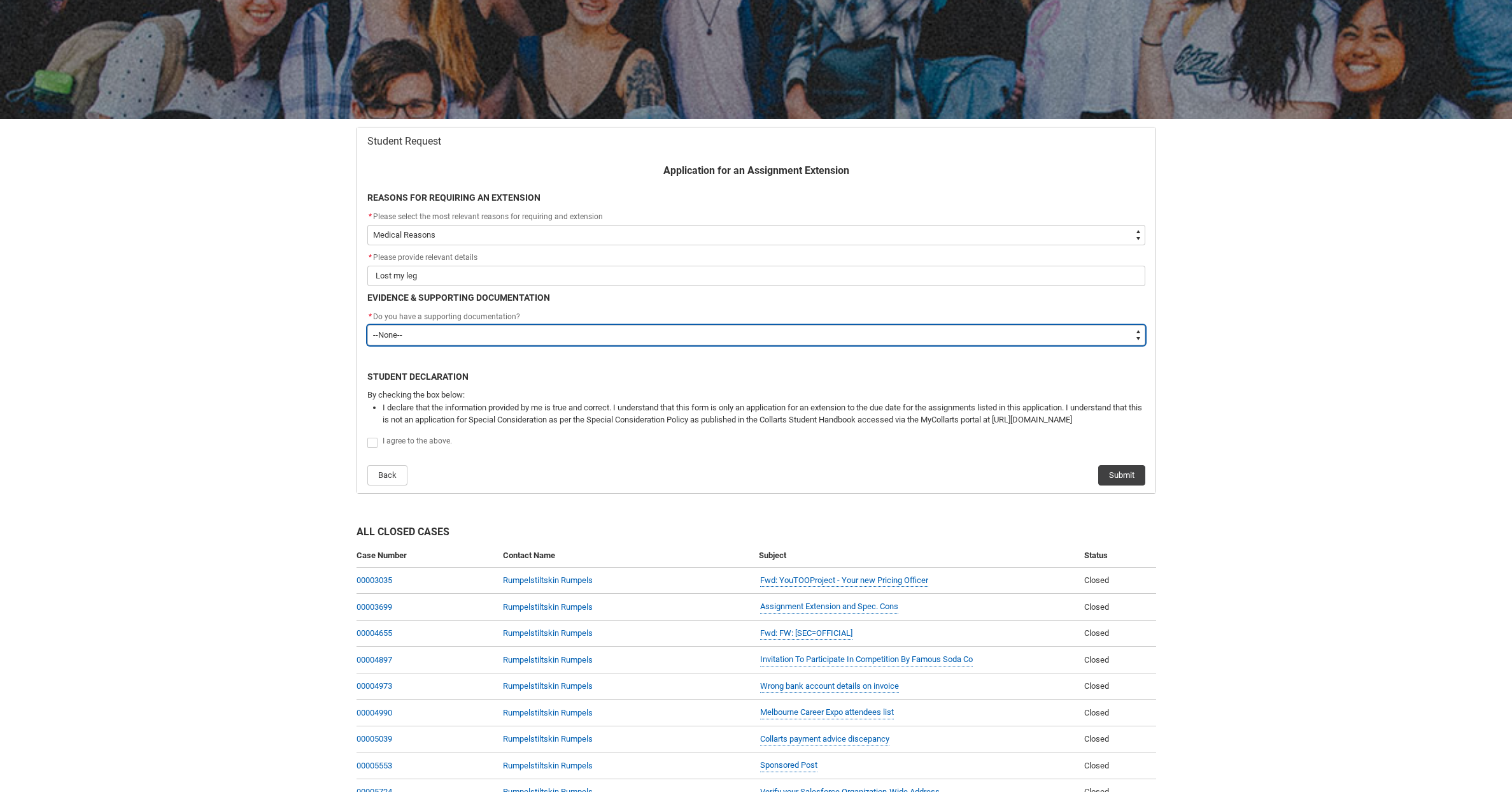
click at [471, 333] on select "--None-- Yes No" at bounding box center [756, 335] width 778 height 20
type lightning-select "Yes"
click at [367, 325] on select "--None-- Yes No" at bounding box center [756, 335] width 778 height 20
select select "Yes"
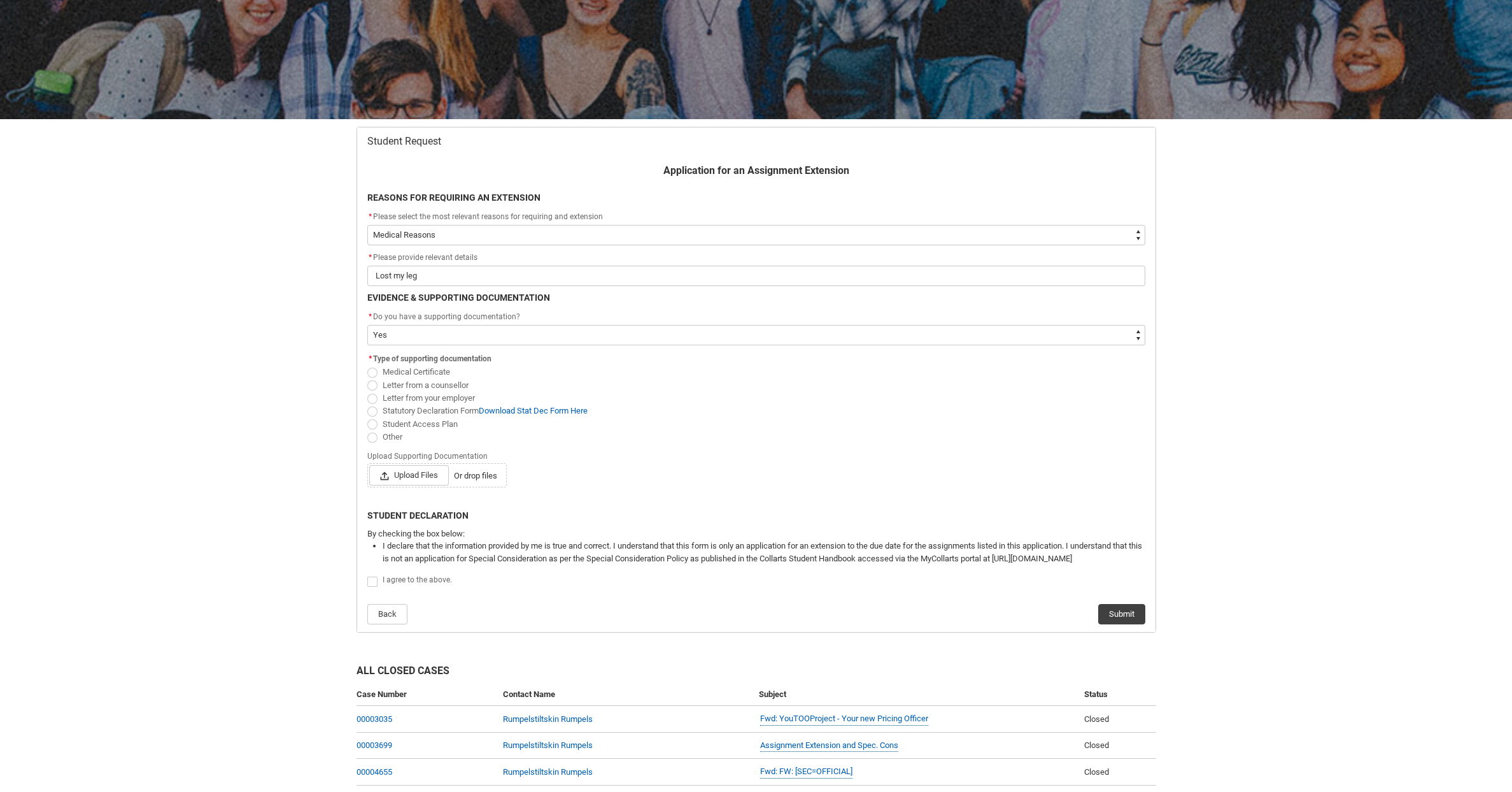
click at [411, 376] on span "Medical Certificate" at bounding box center [756, 372] width 778 height 13
click at [406, 369] on span "Medical Certificate" at bounding box center [416, 372] width 68 height 9
click at [367, 365] on input "Medical Certificate" at bounding box center [367, 364] width 1 height 1
radio input "true"
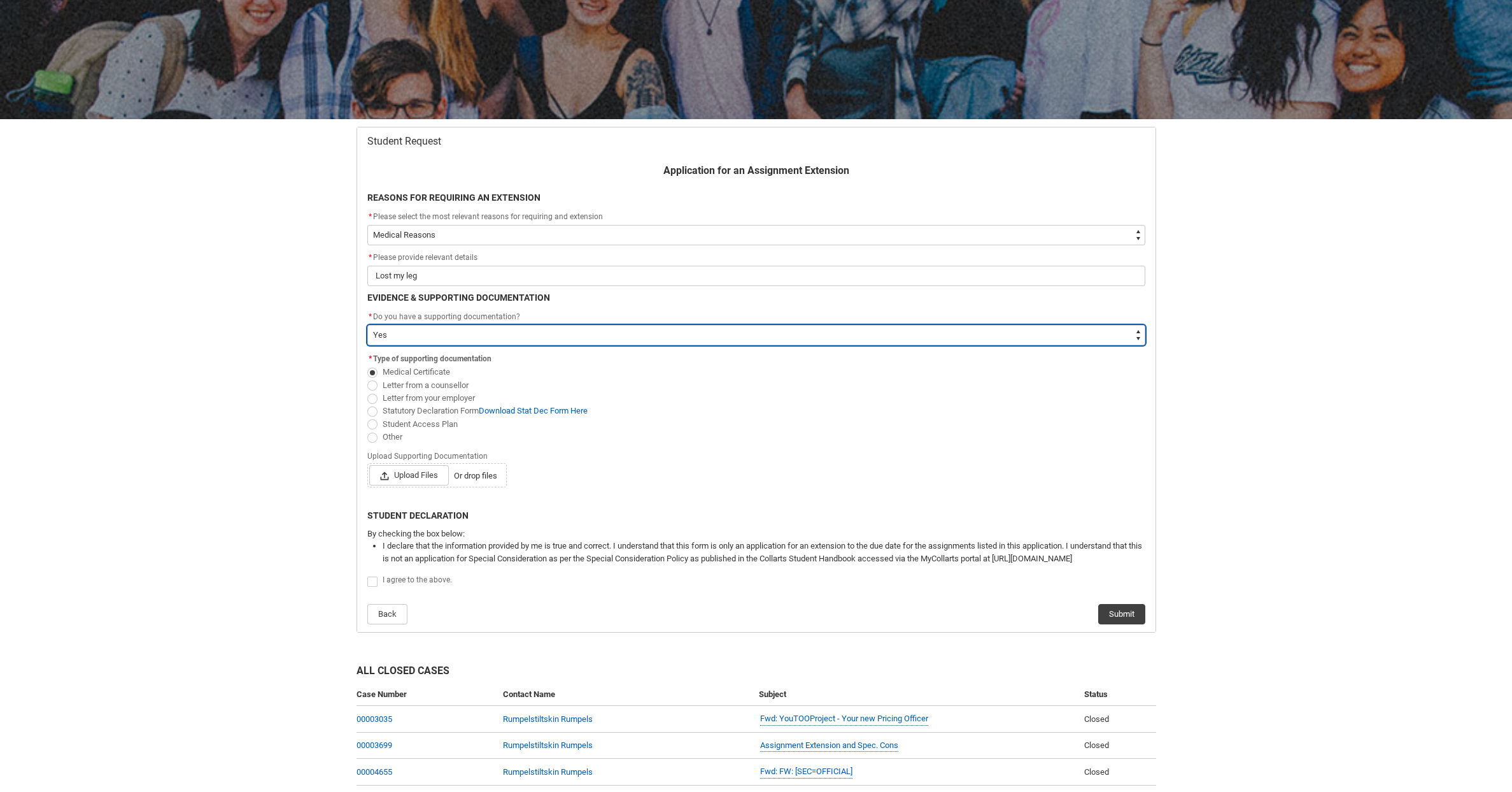
click at [388, 331] on select "--None-- Yes No" at bounding box center [756, 335] width 778 height 20
type lightning-select "No"
click at [367, 325] on select "--None-- Yes No" at bounding box center [756, 335] width 778 height 20
select select "No"
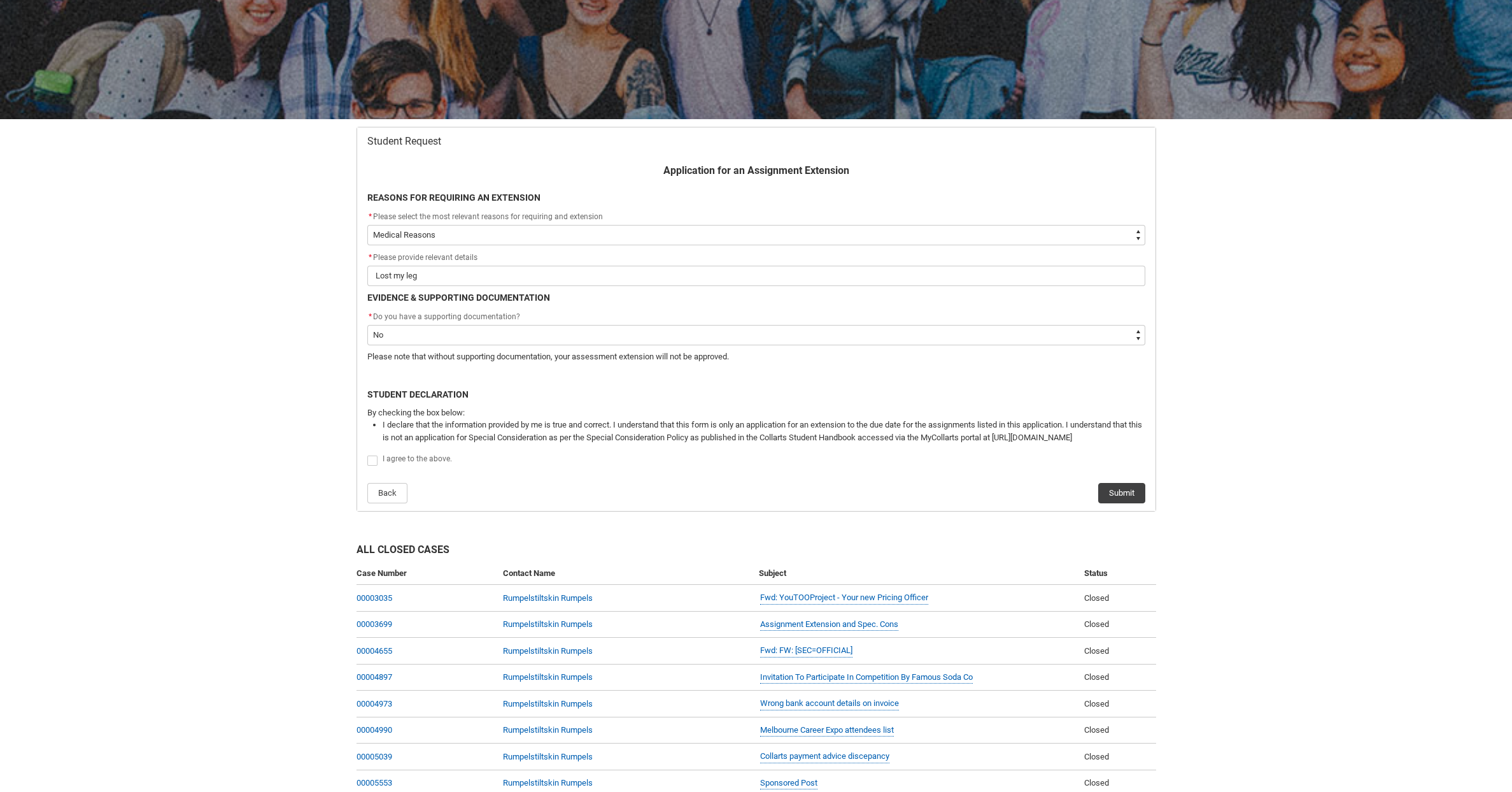
click at [413, 459] on span "I agree to the above." at bounding box center [417, 459] width 69 height 9
checkbox input "true"
click at [1122, 493] on button "Submit" at bounding box center [1122, 492] width 47 height 20
